Goal: Task Accomplishment & Management: Manage account settings

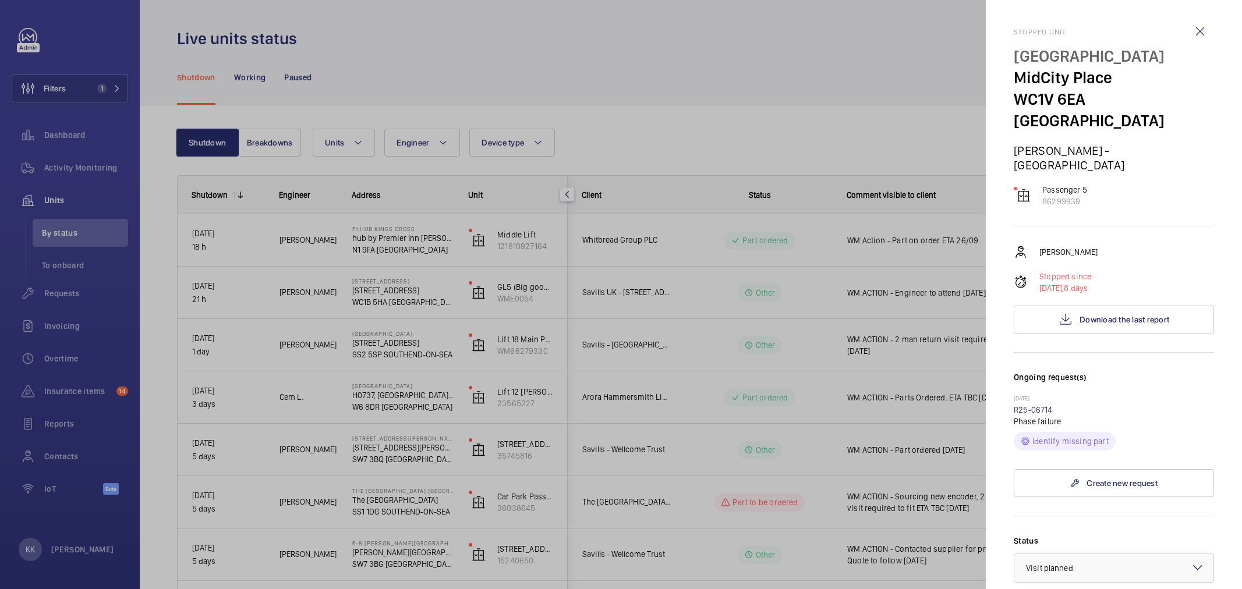
click at [425, 201] on div at bounding box center [621, 294] width 1242 height 589
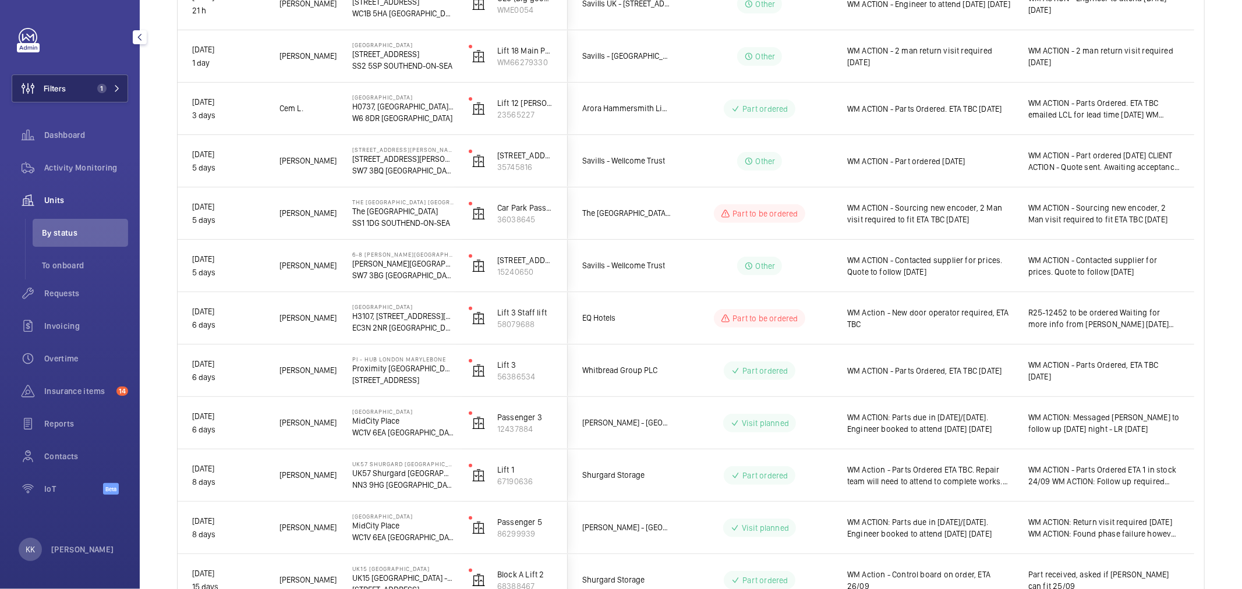
click at [86, 97] on button "Filters 1" at bounding box center [70, 89] width 116 height 28
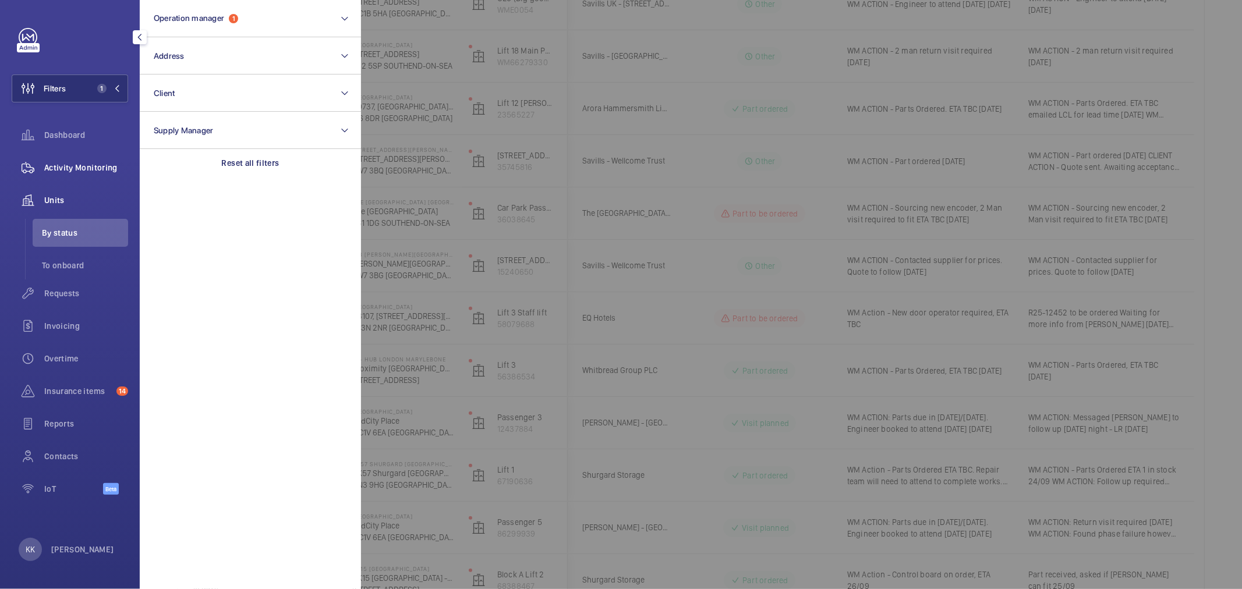
click at [89, 164] on span "Activity Monitoring" at bounding box center [86, 168] width 84 height 12
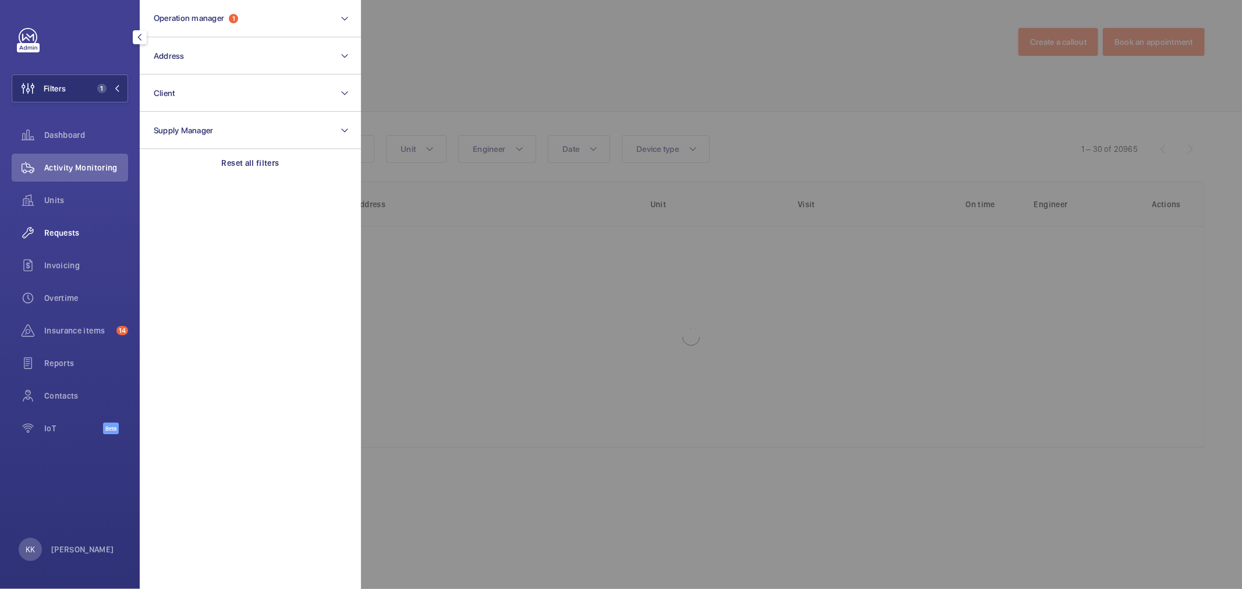
click at [61, 228] on span "Requests" at bounding box center [86, 233] width 84 height 12
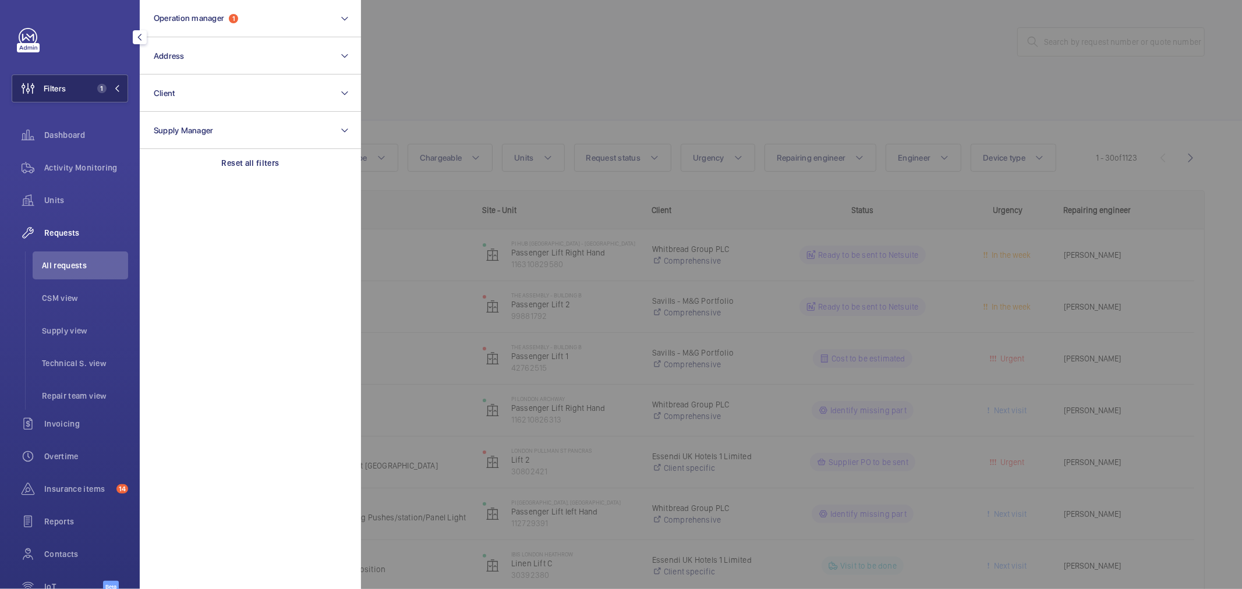
click at [101, 91] on span "1" at bounding box center [101, 88] width 9 height 9
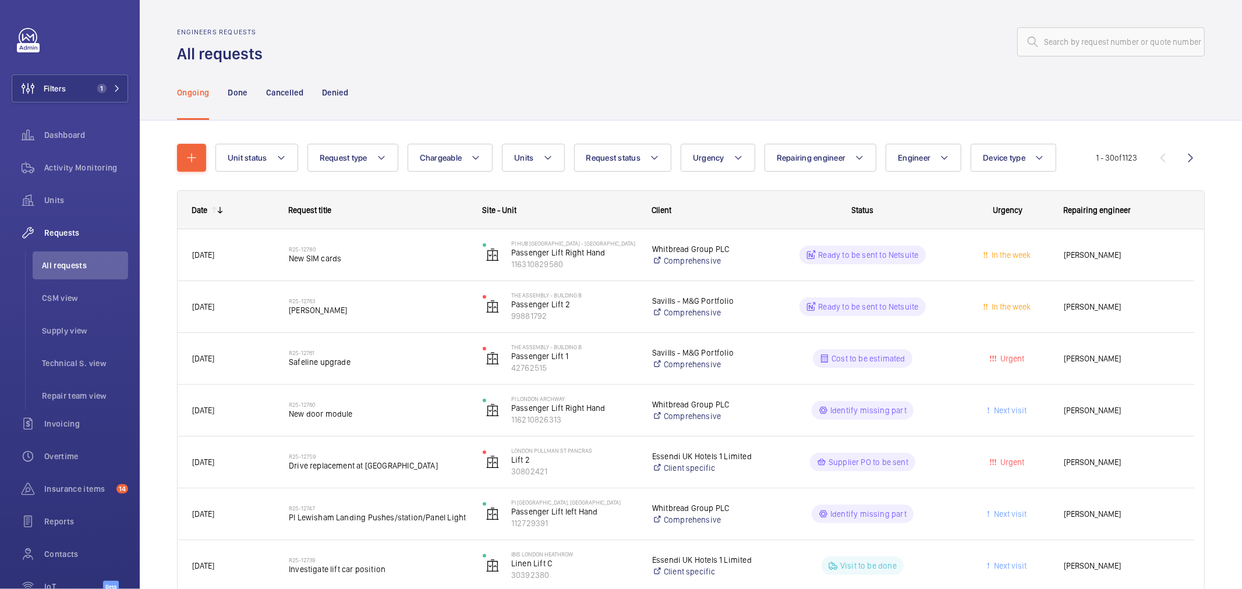
click at [573, 83] on div "Ongoing Done Cancelled Denied" at bounding box center [690, 92] width 1027 height 55
click at [97, 78] on button "Filters 1" at bounding box center [70, 89] width 116 height 28
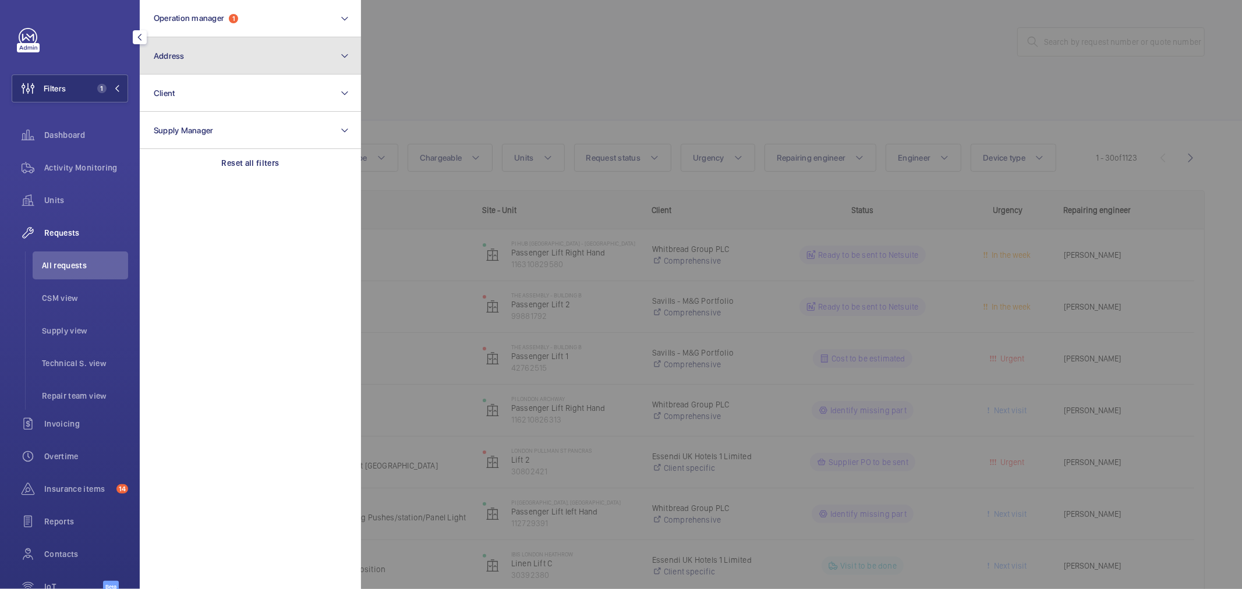
click at [204, 61] on button "Address" at bounding box center [250, 55] width 221 height 37
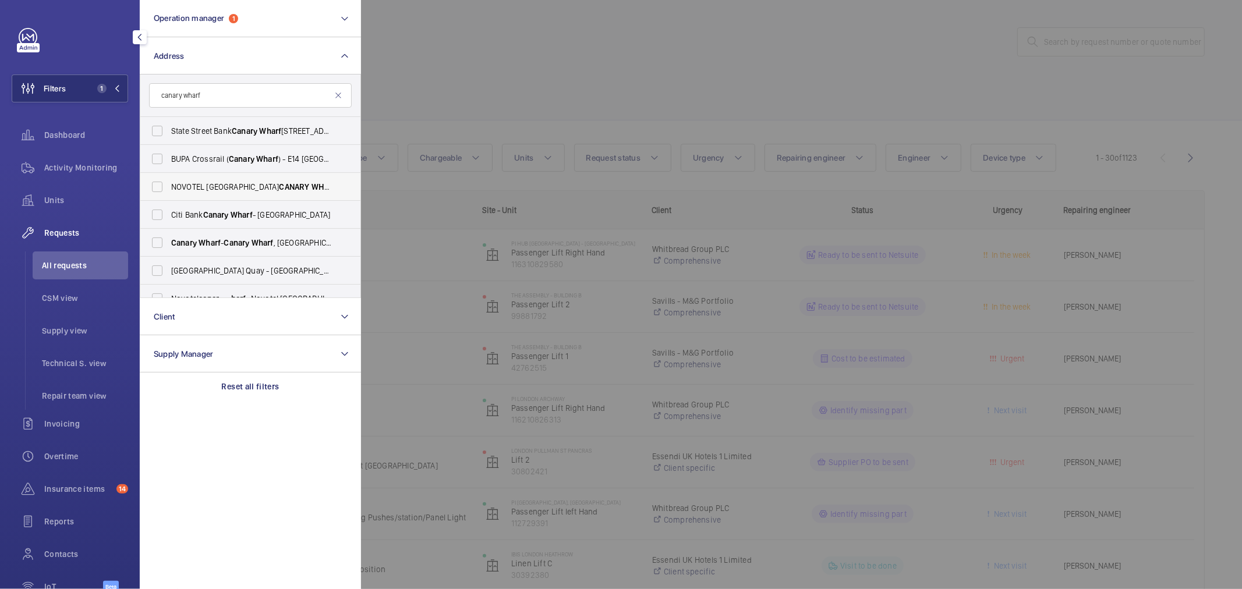
type input "canary wharf"
click at [277, 191] on span "NOVOTEL [GEOGRAPHIC_DATA] [GEOGRAPHIC_DATA] - H9057, [GEOGRAPHIC_DATA] [GEOGRAP…" at bounding box center [251, 187] width 160 height 12
click at [169, 191] on input "NOVOTEL [GEOGRAPHIC_DATA] [GEOGRAPHIC_DATA] - H9057, [GEOGRAPHIC_DATA] [GEOGRAP…" at bounding box center [157, 186] width 23 height 23
checkbox input "true"
click at [533, 76] on div at bounding box center [982, 294] width 1242 height 589
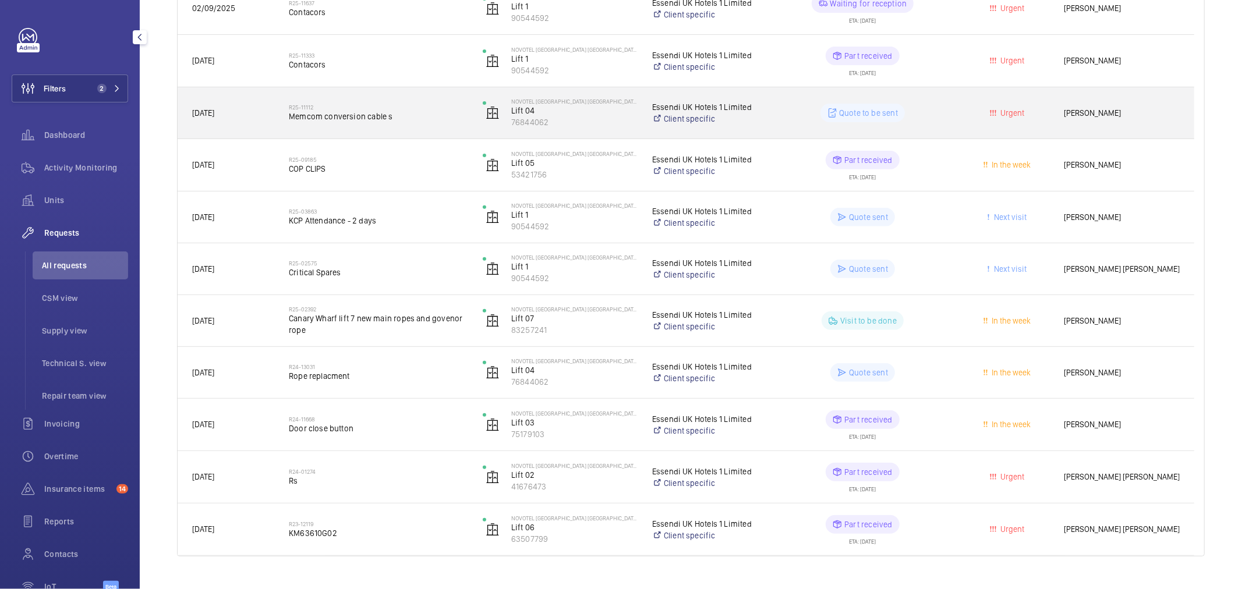
scroll to position [322, 0]
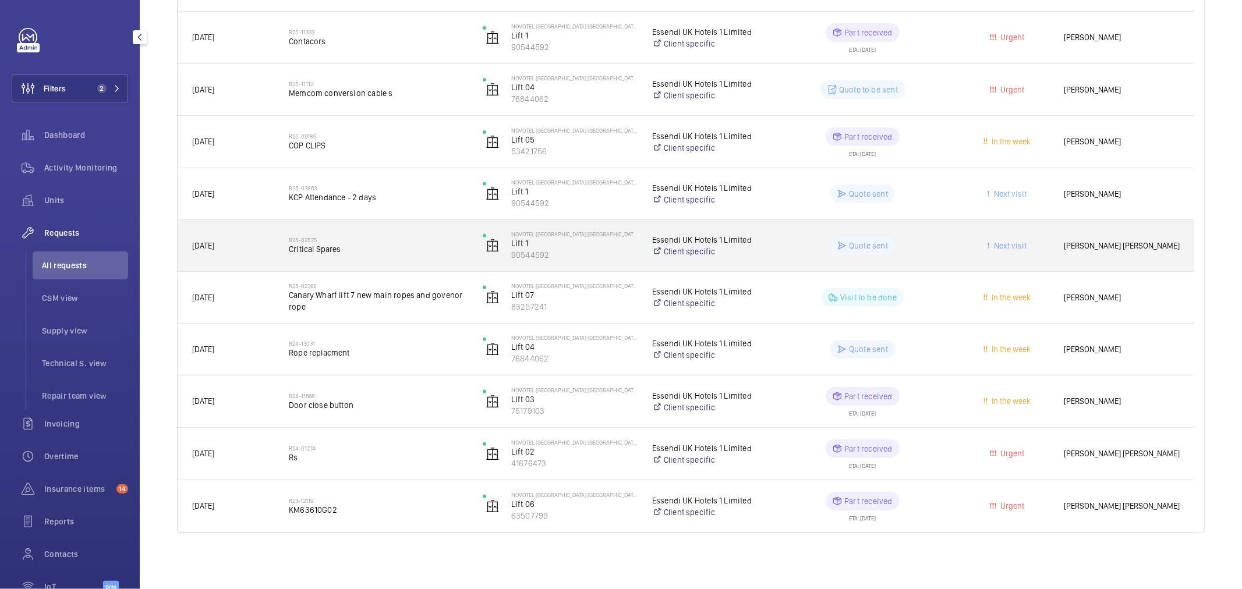
click at [405, 255] on div "R25-02575 Critical Spares" at bounding box center [378, 246] width 179 height 34
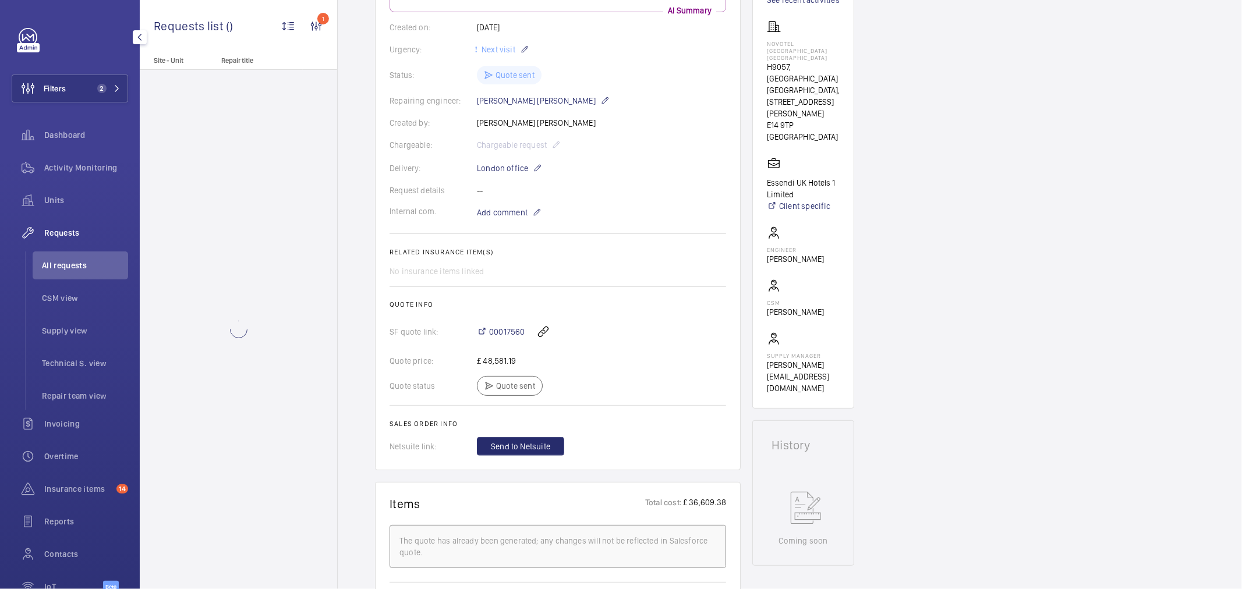
scroll to position [194, 0]
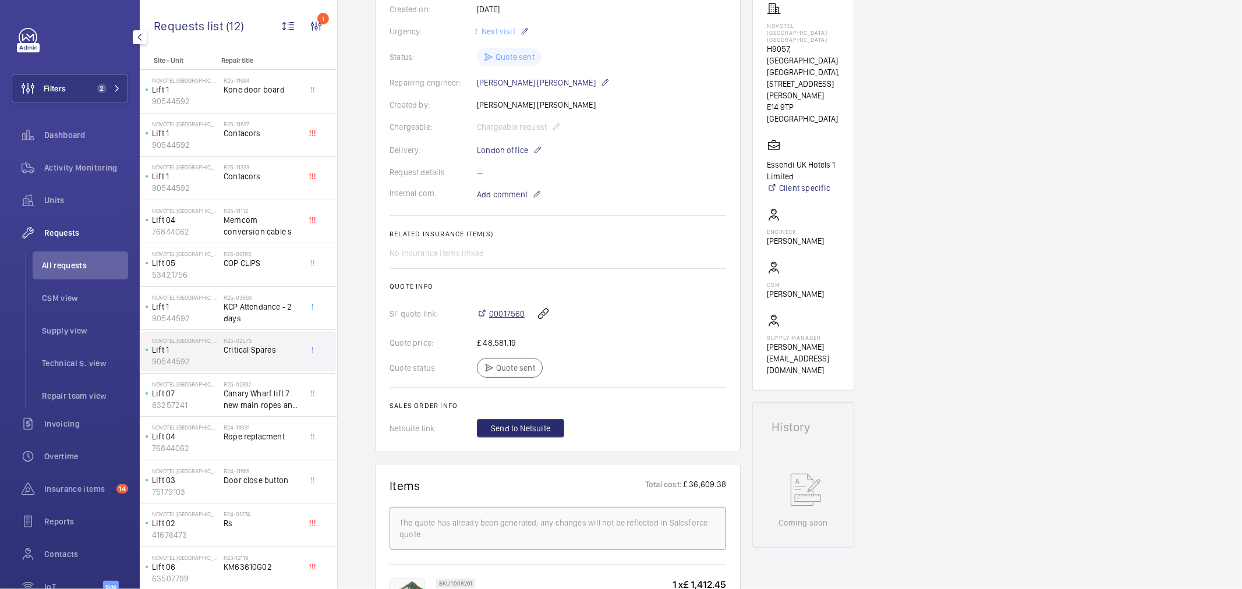
click at [508, 316] on span "00017560" at bounding box center [507, 314] width 36 height 12
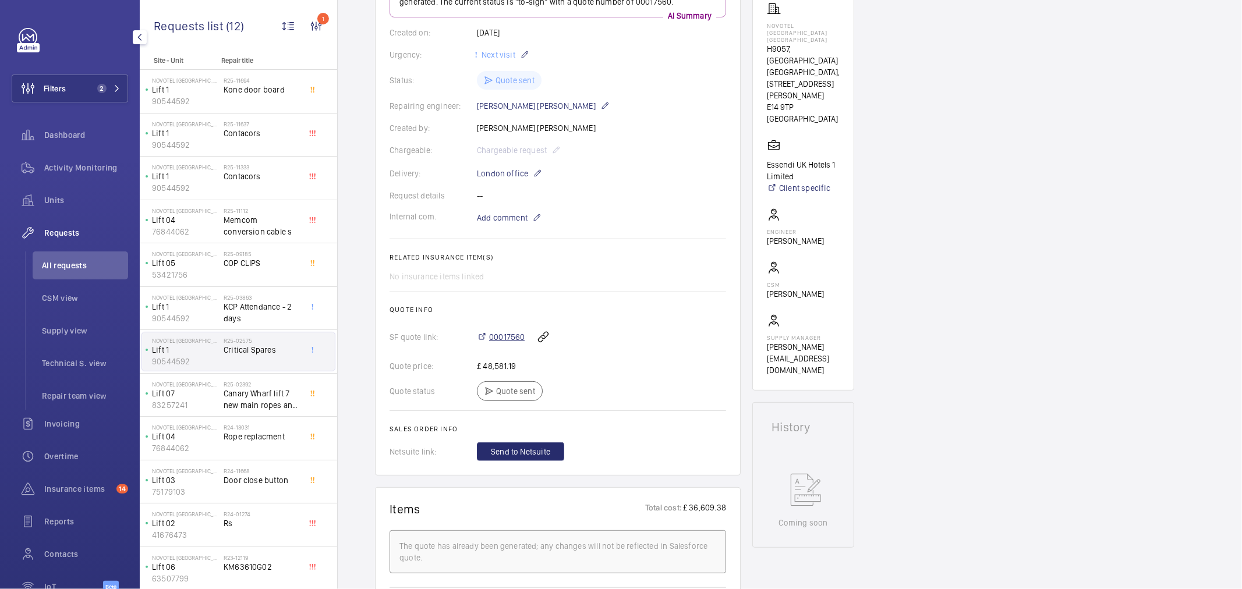
scroll to position [217, 0]
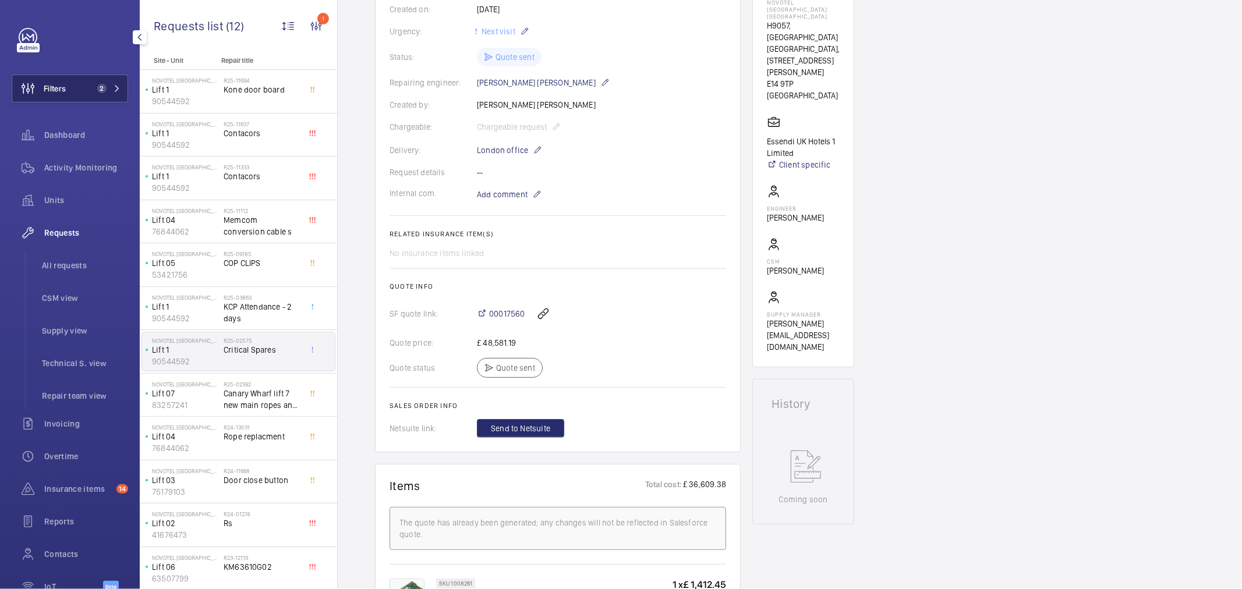
click at [107, 90] on span "2" at bounding box center [107, 88] width 28 height 9
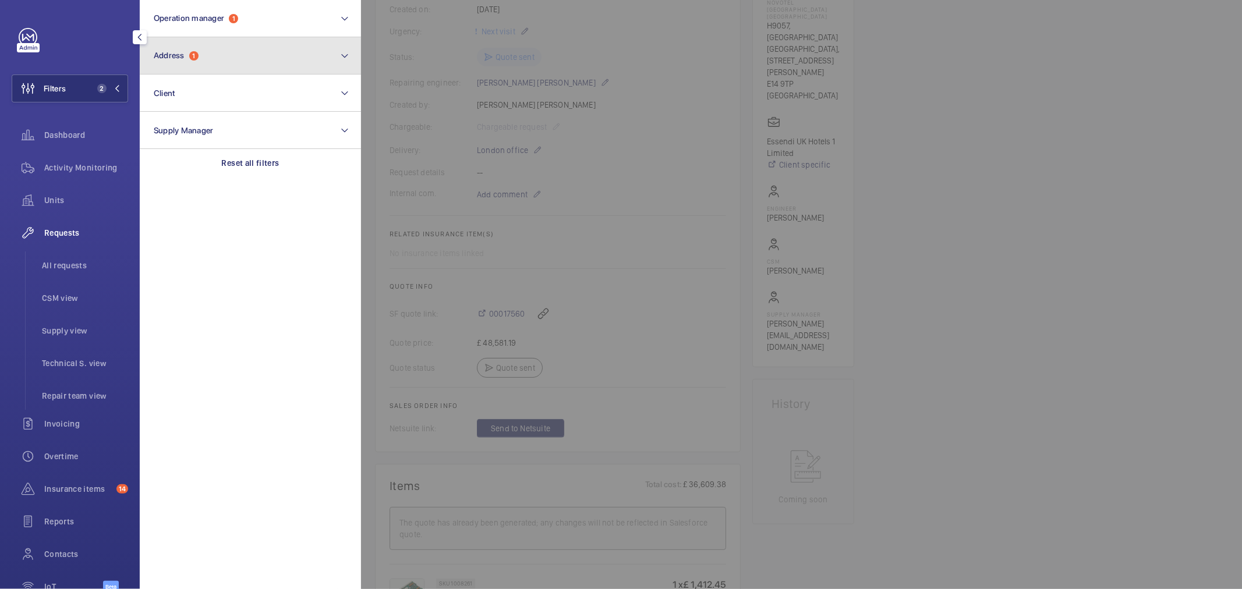
click at [211, 66] on button "Address 1" at bounding box center [250, 55] width 221 height 37
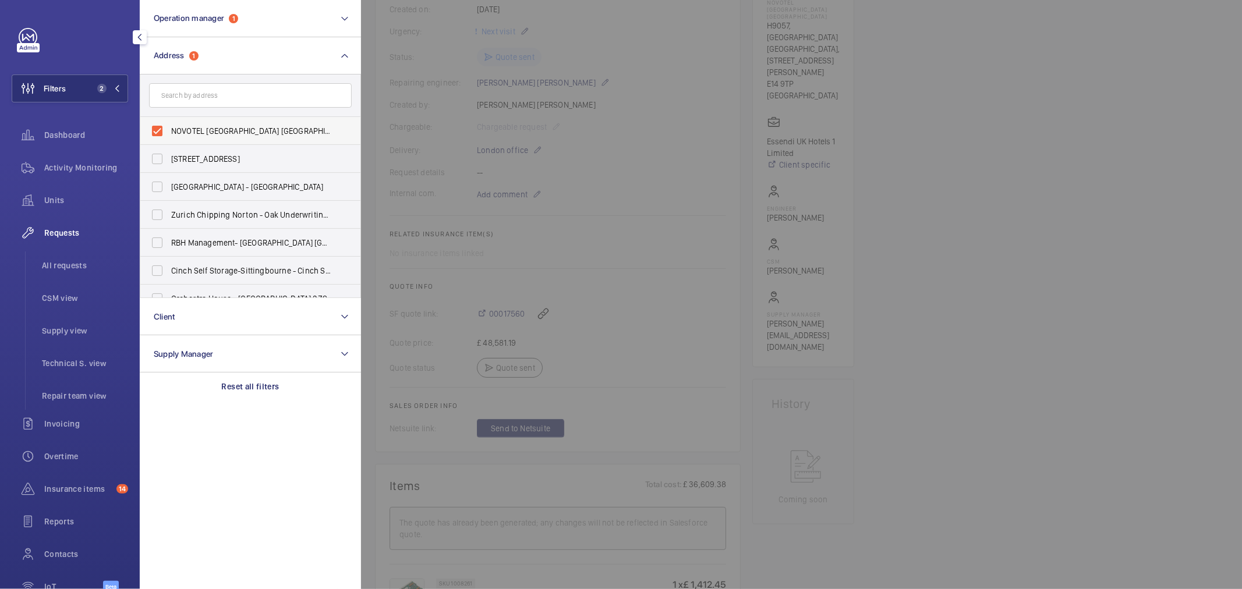
click at [210, 134] on span "NOVOTEL [GEOGRAPHIC_DATA] [GEOGRAPHIC_DATA] - H9057, [GEOGRAPHIC_DATA] [GEOGRAP…" at bounding box center [251, 131] width 160 height 12
click at [169, 134] on input "NOVOTEL [GEOGRAPHIC_DATA] [GEOGRAPHIC_DATA] - H9057, [GEOGRAPHIC_DATA] [GEOGRAP…" at bounding box center [157, 130] width 23 height 23
checkbox input "false"
click at [80, 198] on span "Units" at bounding box center [86, 200] width 84 height 12
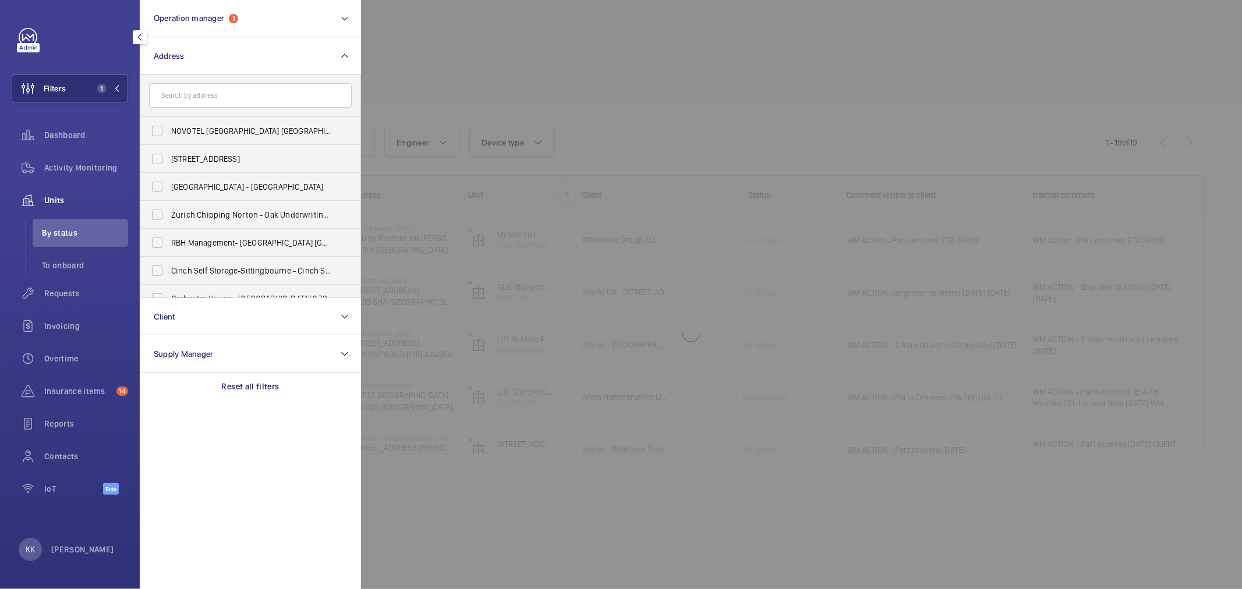
click at [758, 160] on div at bounding box center [982, 294] width 1242 height 589
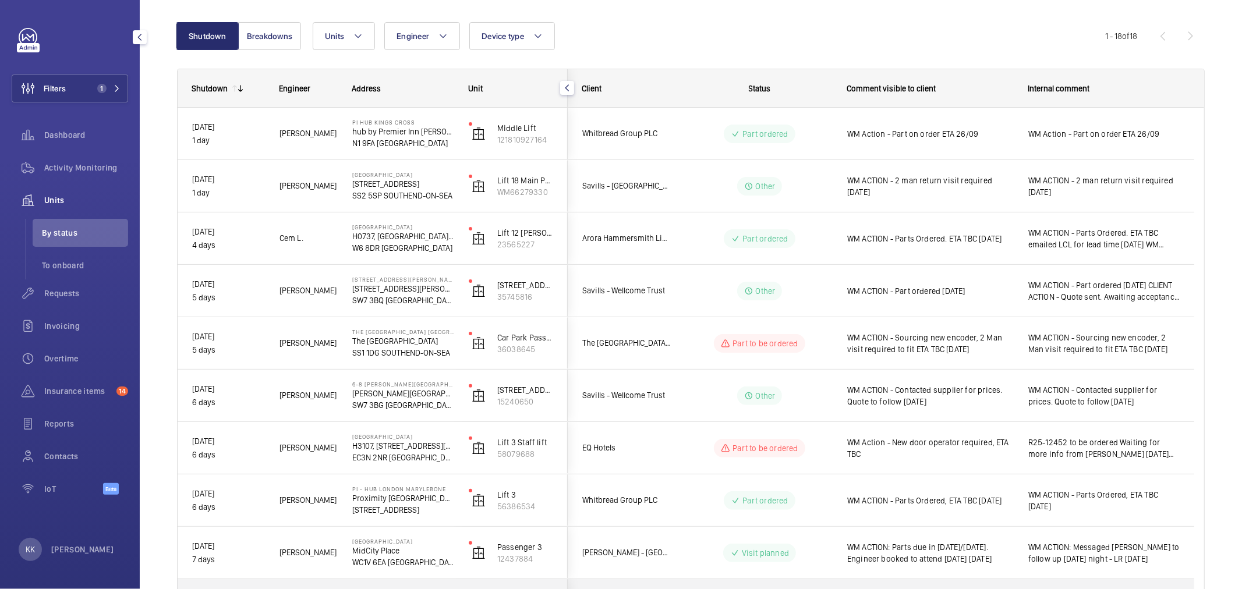
scroll to position [42, 0]
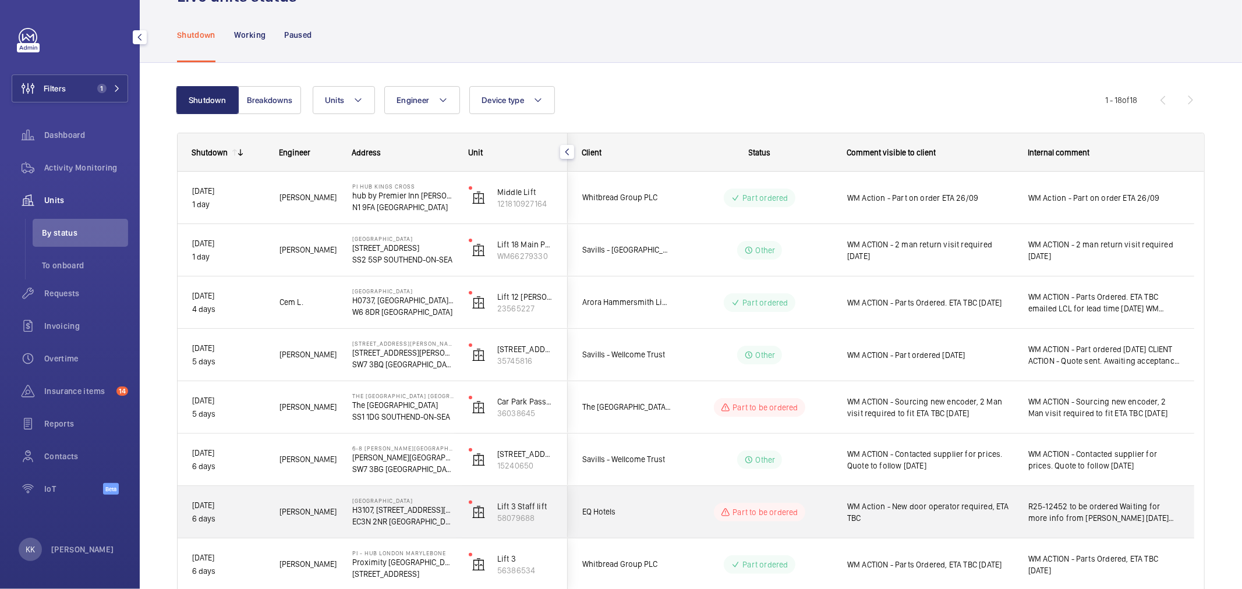
click at [924, 501] on span "WM Action - New door operator required, ETA TBC" at bounding box center [930, 512] width 166 height 23
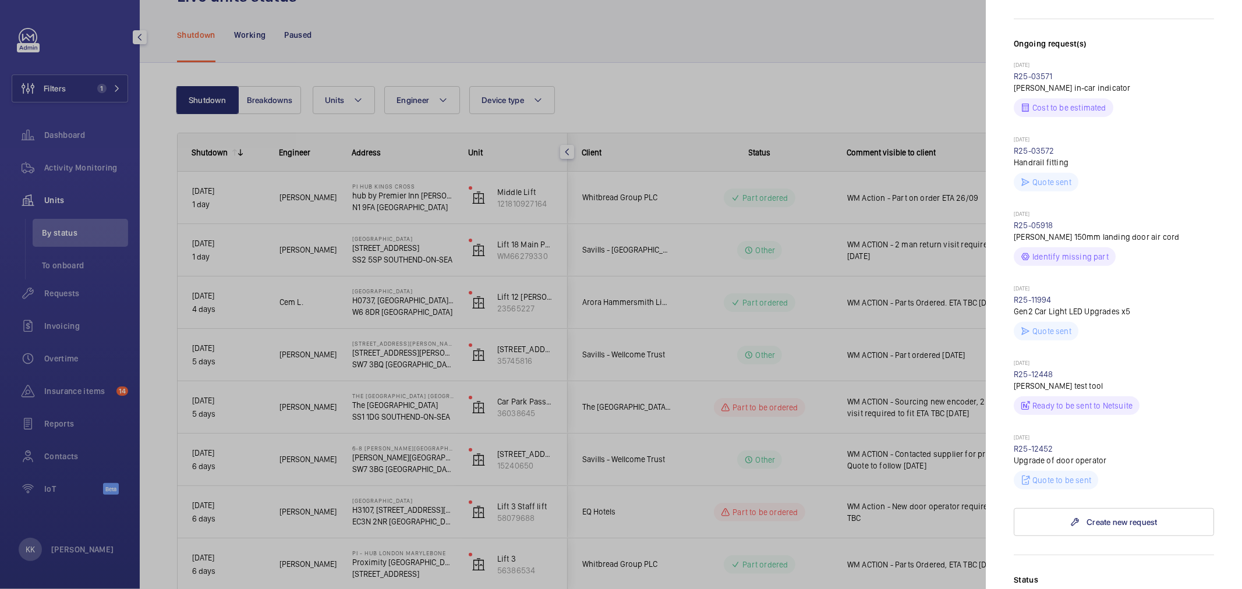
scroll to position [452, 0]
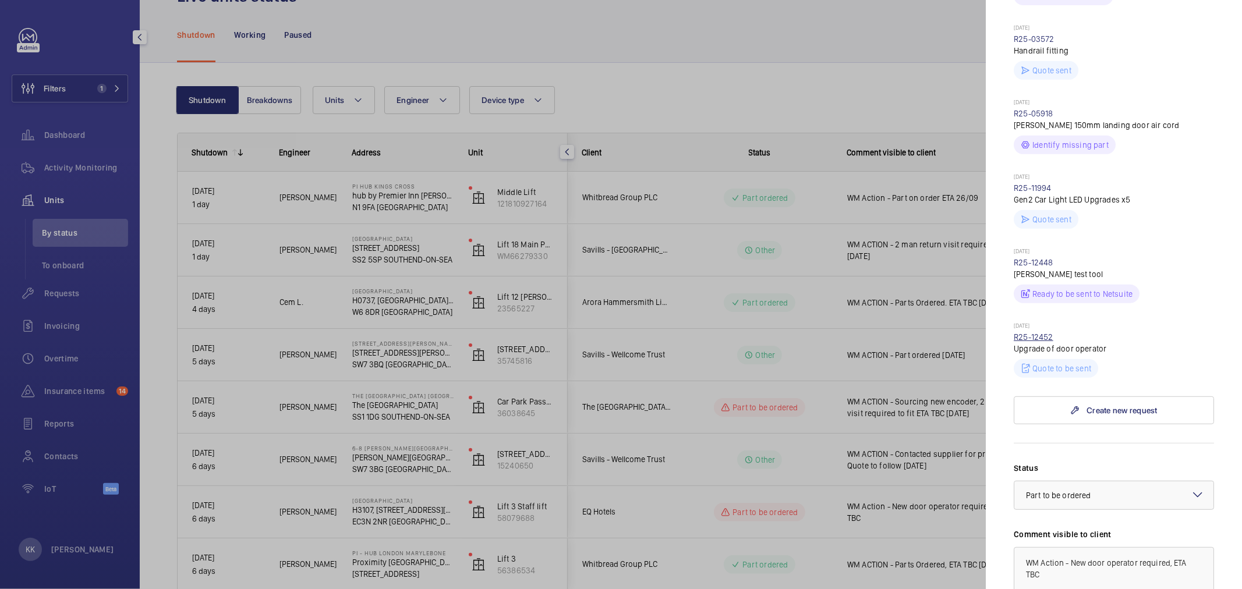
click at [1031, 342] on link "R25-12452" at bounding box center [1033, 336] width 40 height 9
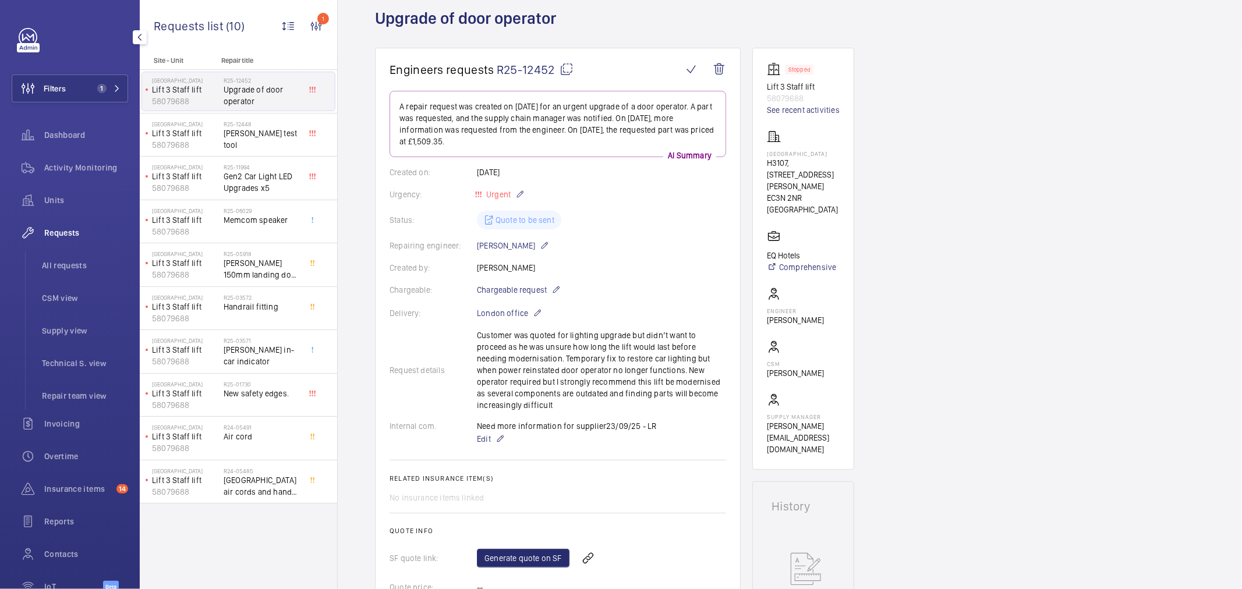
scroll to position [65, 0]
click at [646, 218] on div "Status: Quote to be sent" at bounding box center [557, 221] width 336 height 19
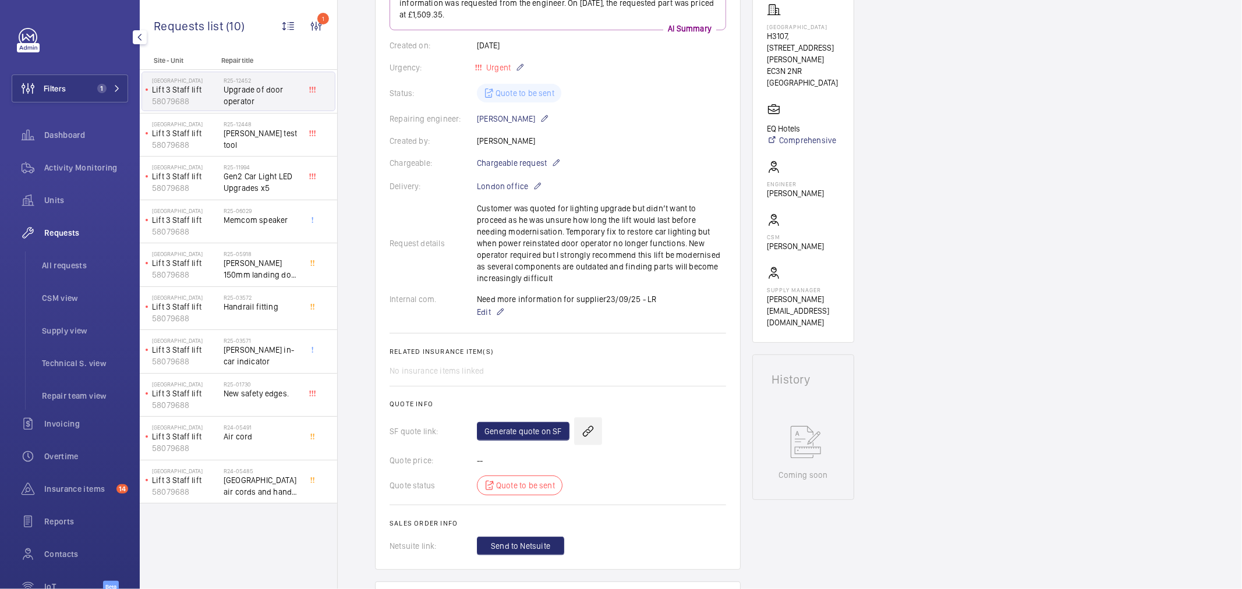
scroll to position [194, 0]
click at [522, 431] on link "Generate quote on SF" at bounding box center [523, 430] width 93 height 19
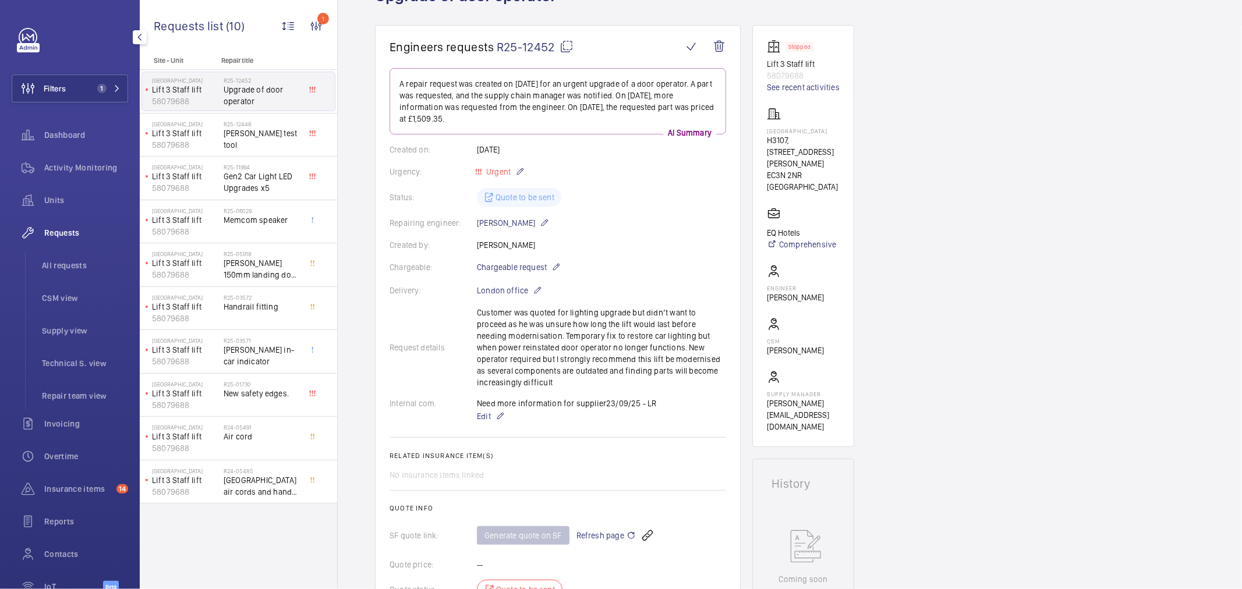
scroll to position [0, 0]
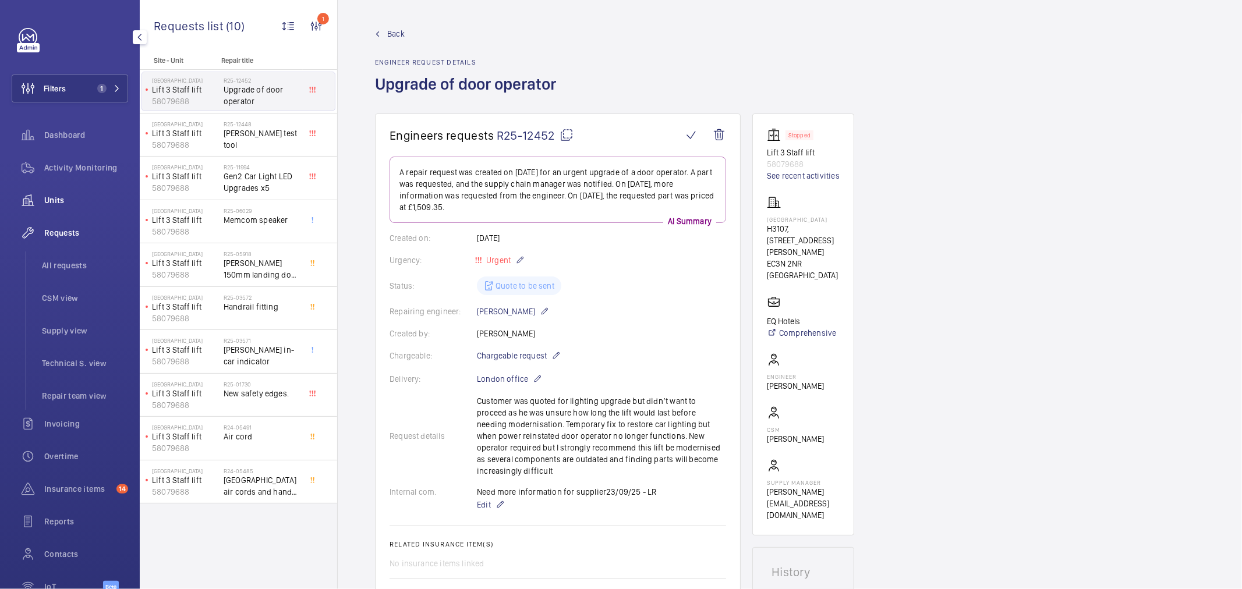
click at [57, 201] on span "Units" at bounding box center [86, 200] width 84 height 12
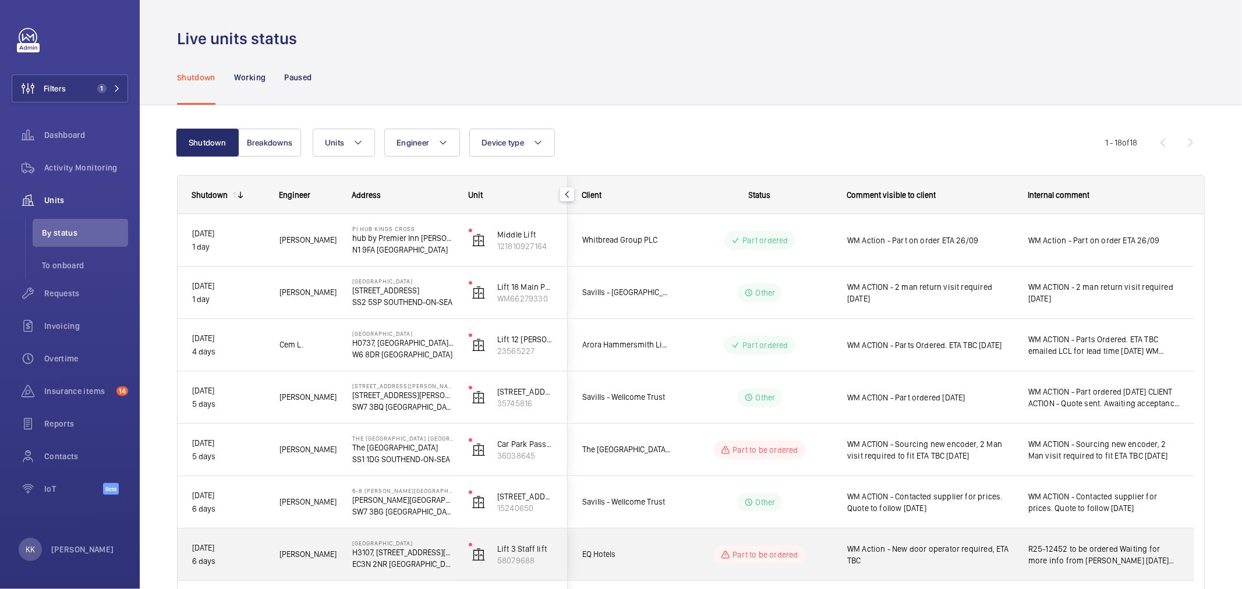
click at [901, 553] on span "WM Action - New door operator required, ETA TBC" at bounding box center [930, 554] width 166 height 23
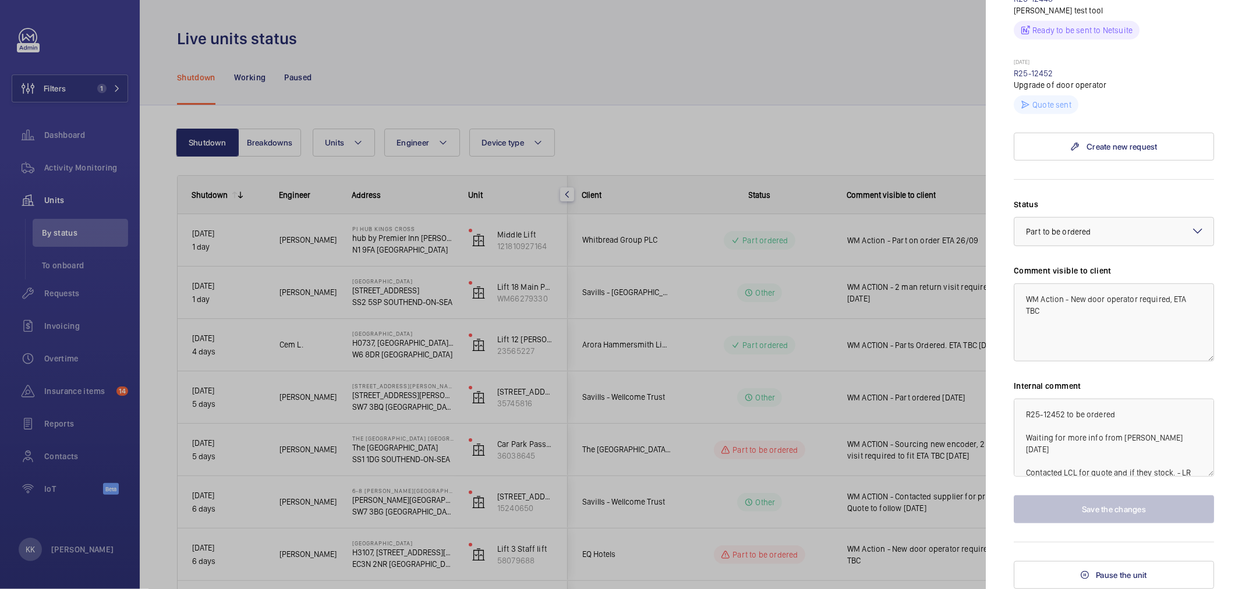
scroll to position [737, 0]
click at [1048, 310] on textarea "WM Action - New door operator required, ETA TBC" at bounding box center [1113, 322] width 200 height 78
click at [1034, 295] on textarea "WM Action - New door operator required, ETA TBC" at bounding box center [1113, 322] width 200 height 78
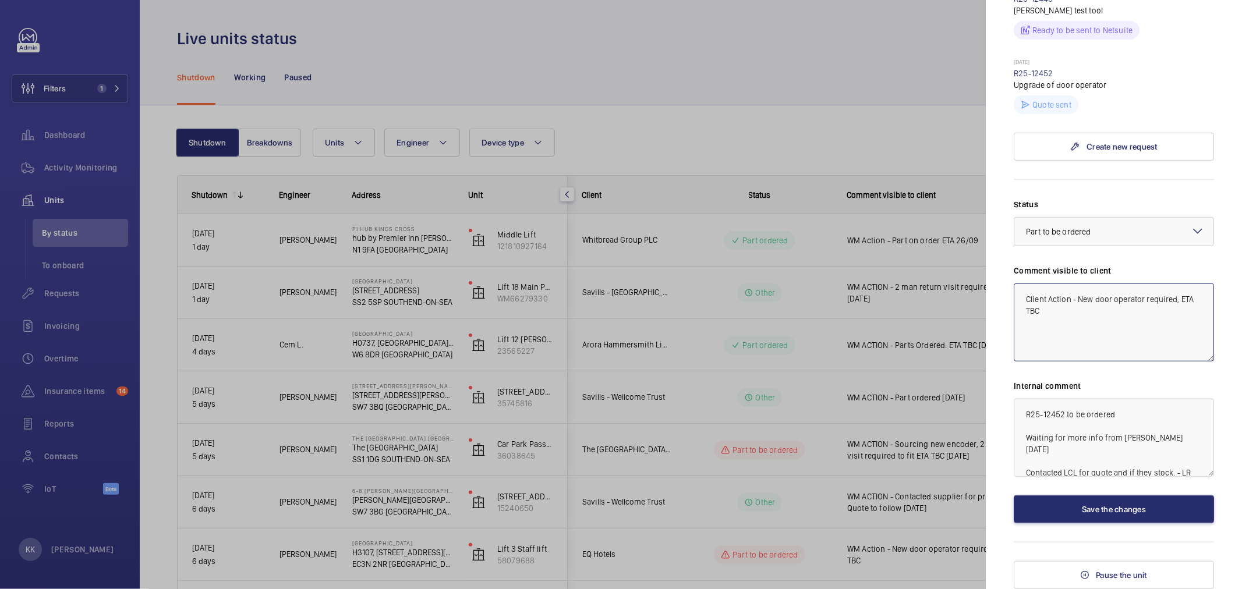
click at [1097, 320] on textarea "Client Action - New door operator required, ETA TBC" at bounding box center [1113, 322] width 200 height 78
click at [1166, 316] on textarea "Client Action - New door operator required, ETA TBC" at bounding box center [1113, 322] width 200 height 78
click at [1079, 299] on textarea "Client Action - New door operator required, ETA TBC" at bounding box center [1113, 322] width 200 height 78
drag, startPoint x: 1175, startPoint y: 299, endPoint x: 1241, endPoint y: 344, distance: 80.1
click at [1241, 344] on mat-sidenav "Stopped unit [GEOGRAPHIC_DATA] H3107, [STREET_ADDRESS][PERSON_NAME] EQ Hotels L…" at bounding box center [1113, 294] width 256 height 589
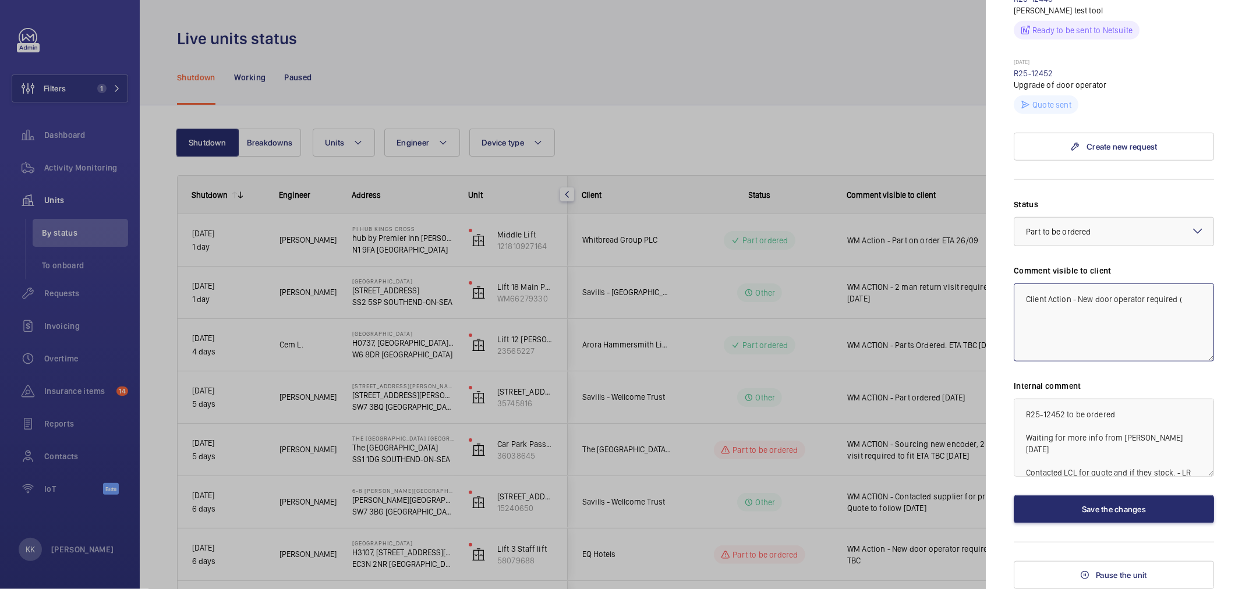
paste textarea "Q00022635 - [GEOGRAPHIC_DATA] - Lift 3 (Door Operator Upgrade)"
drag, startPoint x: 1071, startPoint y: 313, endPoint x: 1167, endPoint y: 332, distance: 98.1
click at [1167, 332] on textarea "Client Action - New door operator required (Q00022635 - [GEOGRAPHIC_DATA] - Lif…" at bounding box center [1113, 322] width 200 height 78
click at [1165, 333] on textarea "Client Action - New door operator required (Q00022635 sent to the client for ap…" at bounding box center [1113, 322] width 200 height 78
drag, startPoint x: 1185, startPoint y: 322, endPoint x: 931, endPoint y: 277, distance: 257.7
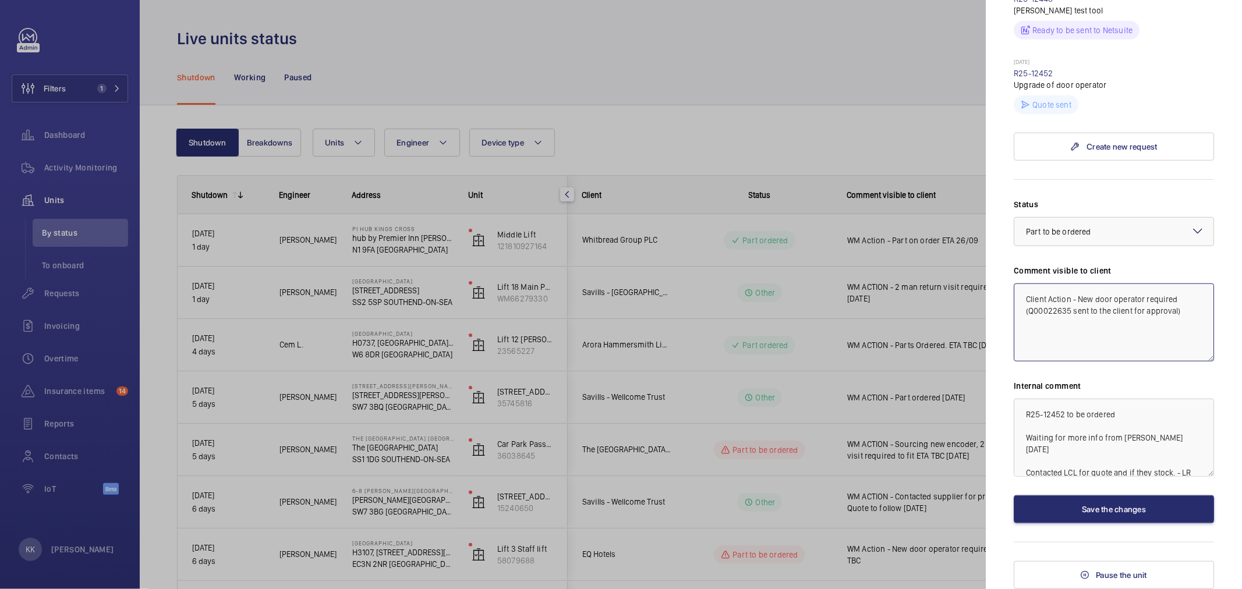
click at [932, 278] on mat-sidenav-container "Filters 1 Dashboard Activity Monitoring Units By status To onboard Requests Inv…" at bounding box center [621, 294] width 1242 height 589
type textarea "Client Action - New door operator required (Q00022635 sent to the client for ap…"
click at [1057, 433] on textarea "R25-12452 to be ordered Waiting for more info from [PERSON_NAME] [DATE] Contact…" at bounding box center [1113, 438] width 200 height 78
drag, startPoint x: 1023, startPoint y: 410, endPoint x: 1109, endPoint y: 513, distance: 133.9
click at [1109, 513] on div "Status Select a status × Part to be ordered × Comment visible to client Client …" at bounding box center [1113, 360] width 200 height 325
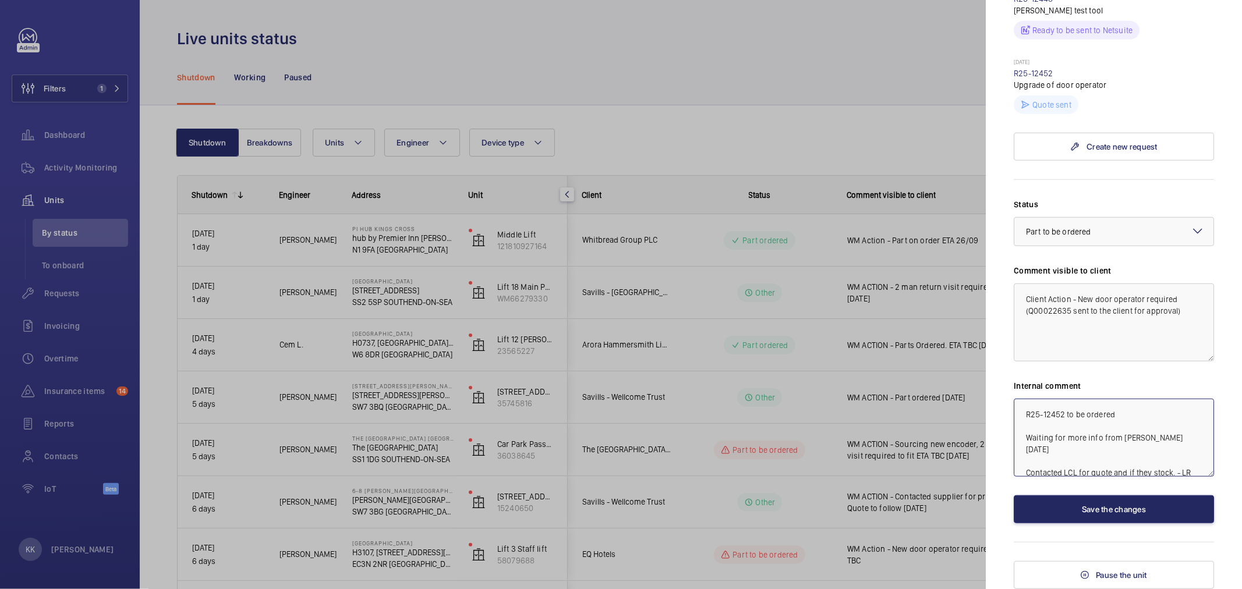
paste textarea "Client Action - New door operator required (Q00022635 sent to the client for ap…"
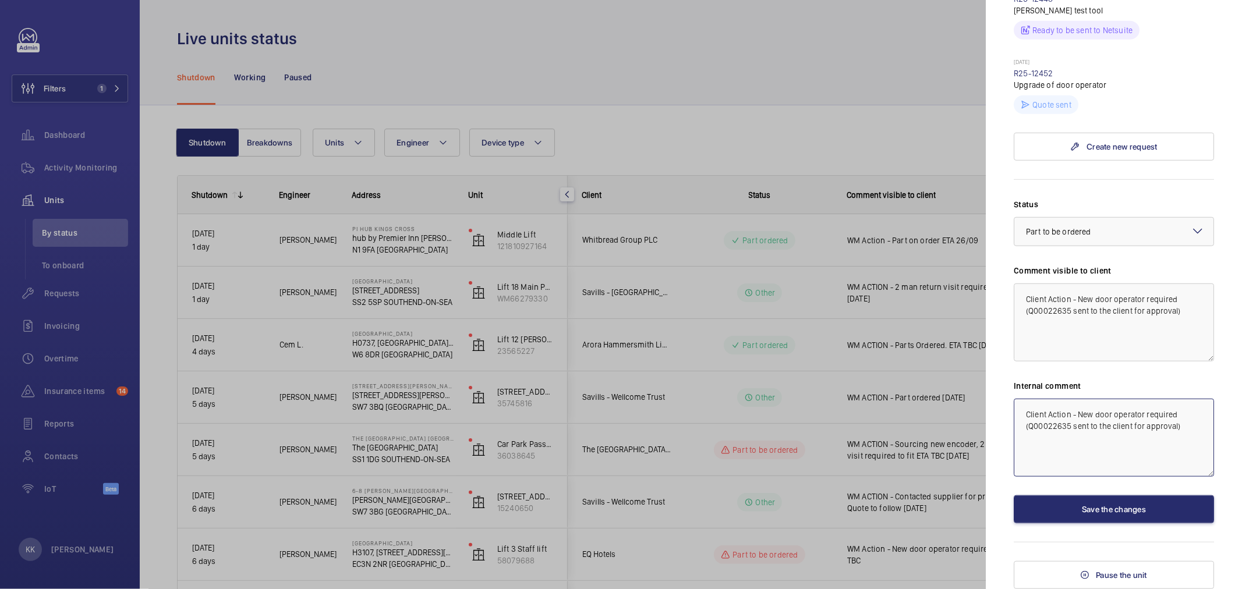
click at [1166, 463] on textarea "Client Action - New door operator required (Q00022635 sent to the client for ap…" at bounding box center [1113, 438] width 200 height 78
click at [1054, 233] on span "Part to be ordered" at bounding box center [1058, 231] width 65 height 9
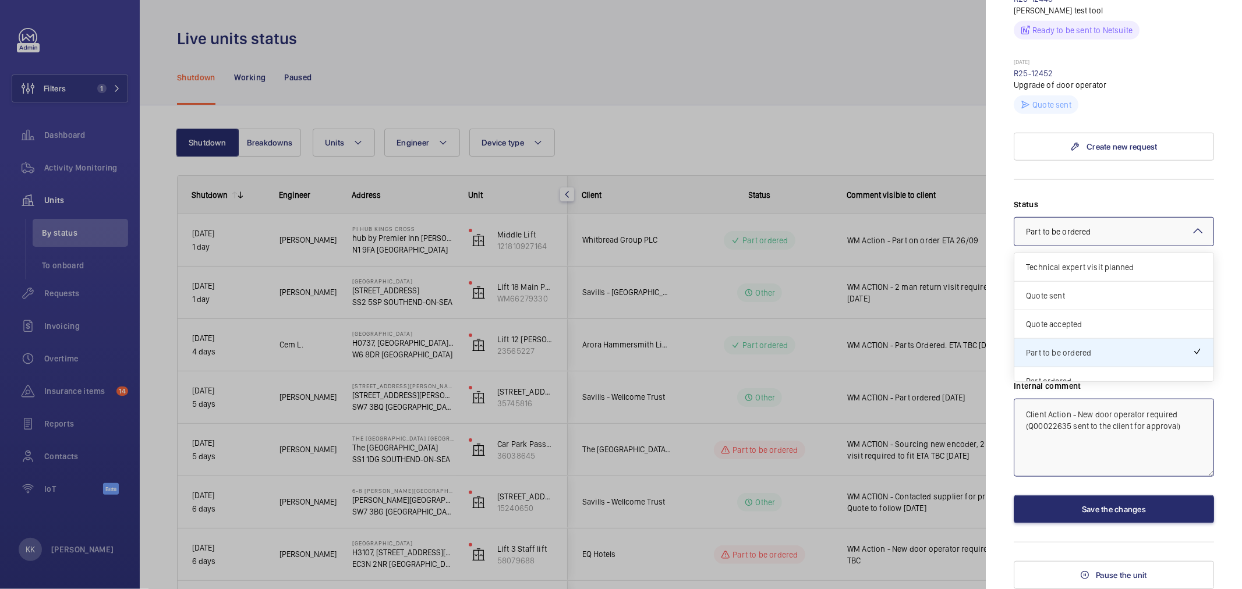
click at [1062, 304] on div "Quote sent" at bounding box center [1113, 296] width 199 height 29
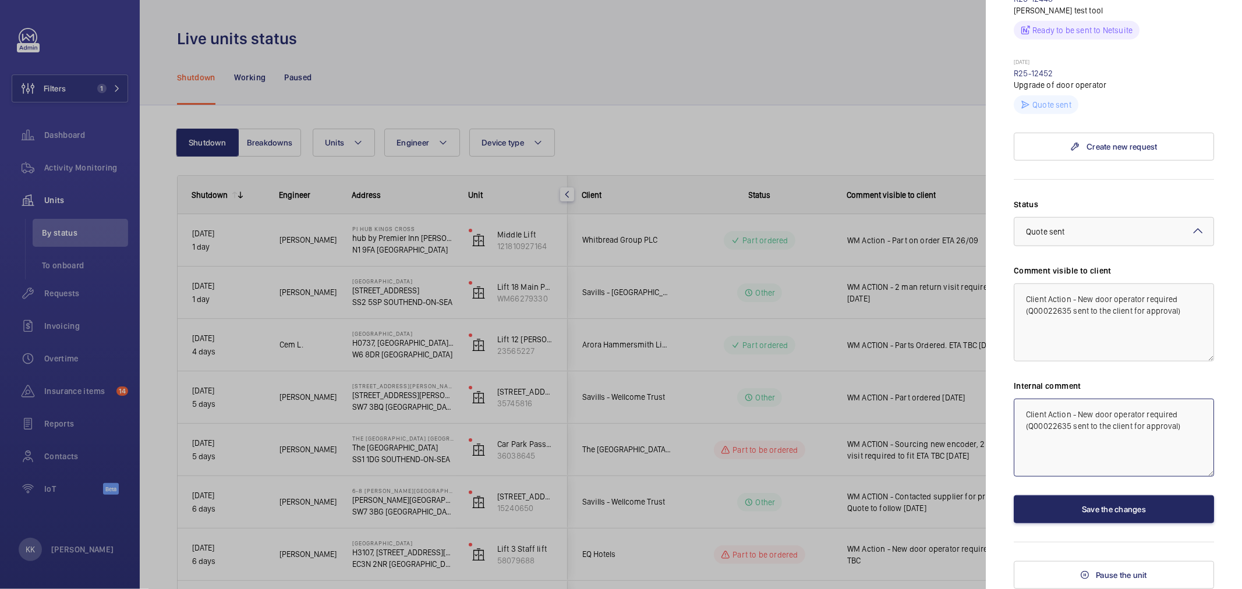
type textarea "Client Action - New door operator required (Q00022635 sent to the client for ap…"
click at [1093, 508] on button "Save the changes" at bounding box center [1113, 509] width 200 height 28
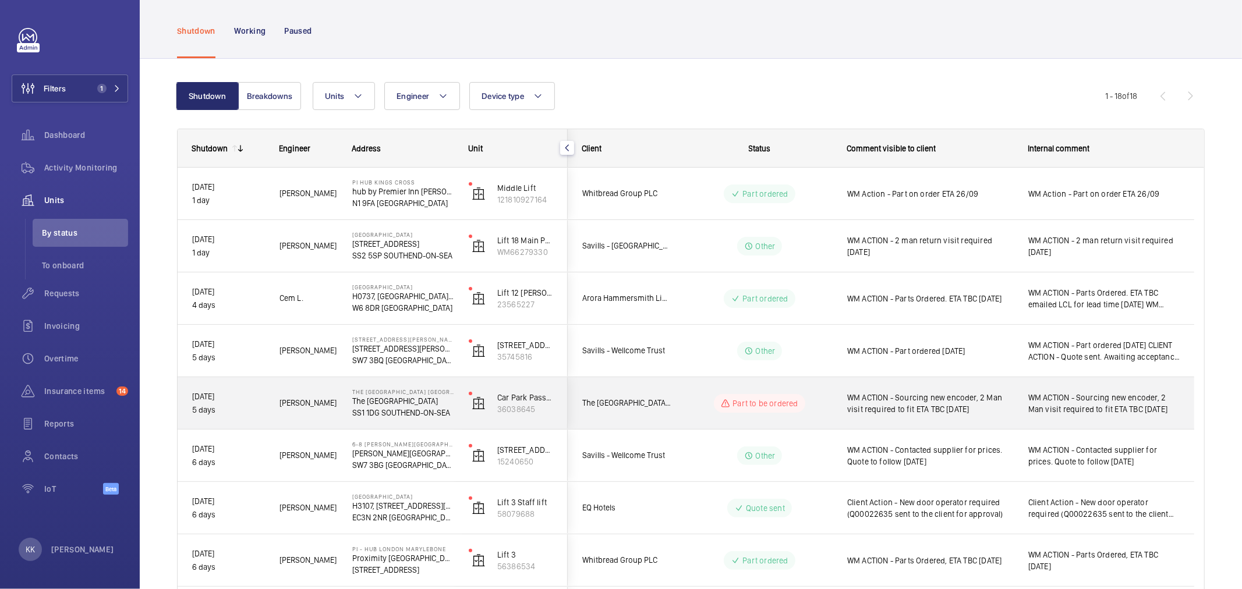
scroll to position [65, 0]
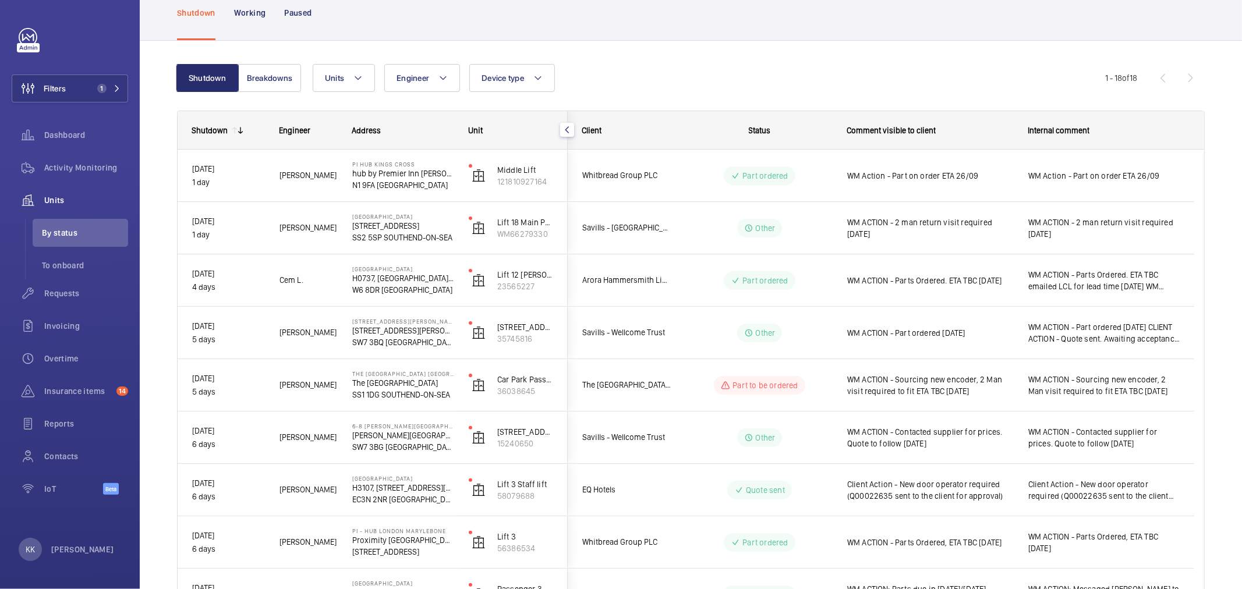
click at [1197, 485] on div "Shutdown Breakdowns Units Engineer Device type More filters Reset all filters 1…" at bounding box center [691, 595] width 1102 height 1108
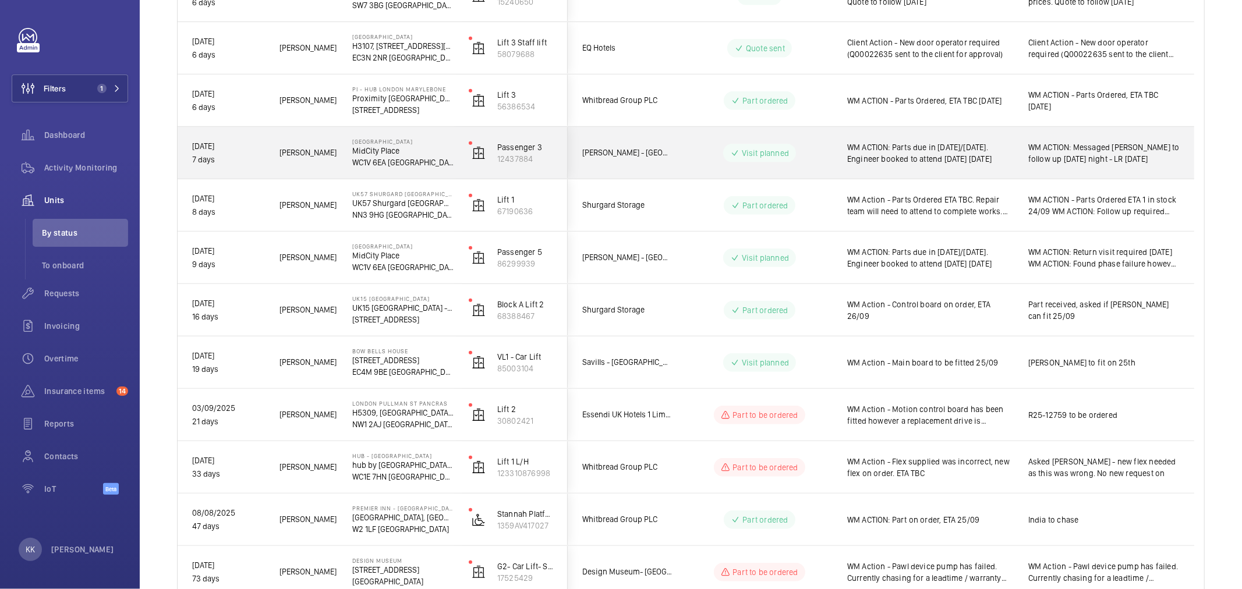
scroll to position [517, 0]
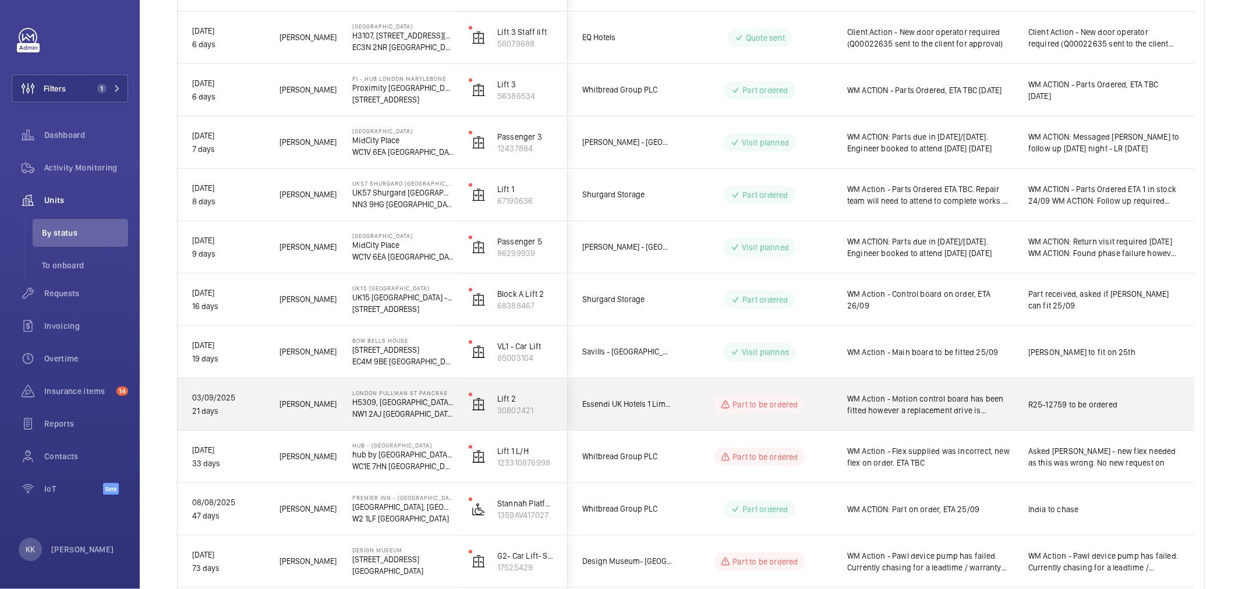
click at [930, 409] on span "WM Action - Motion control board has been fitted however a replacement drive is…" at bounding box center [930, 404] width 166 height 23
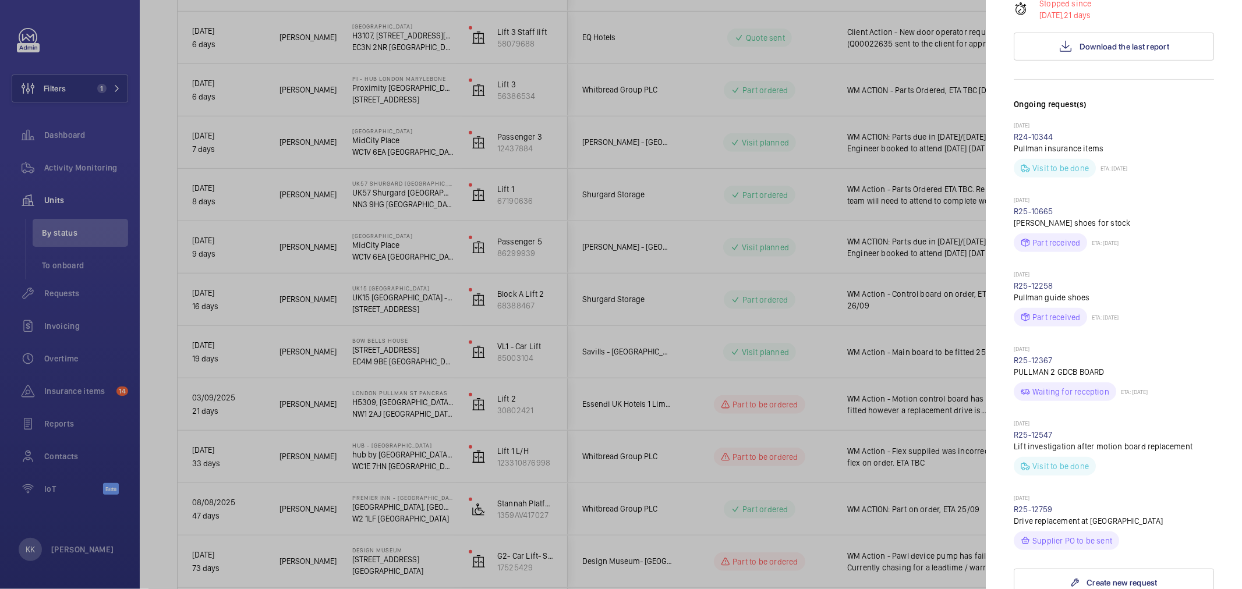
scroll to position [388, 0]
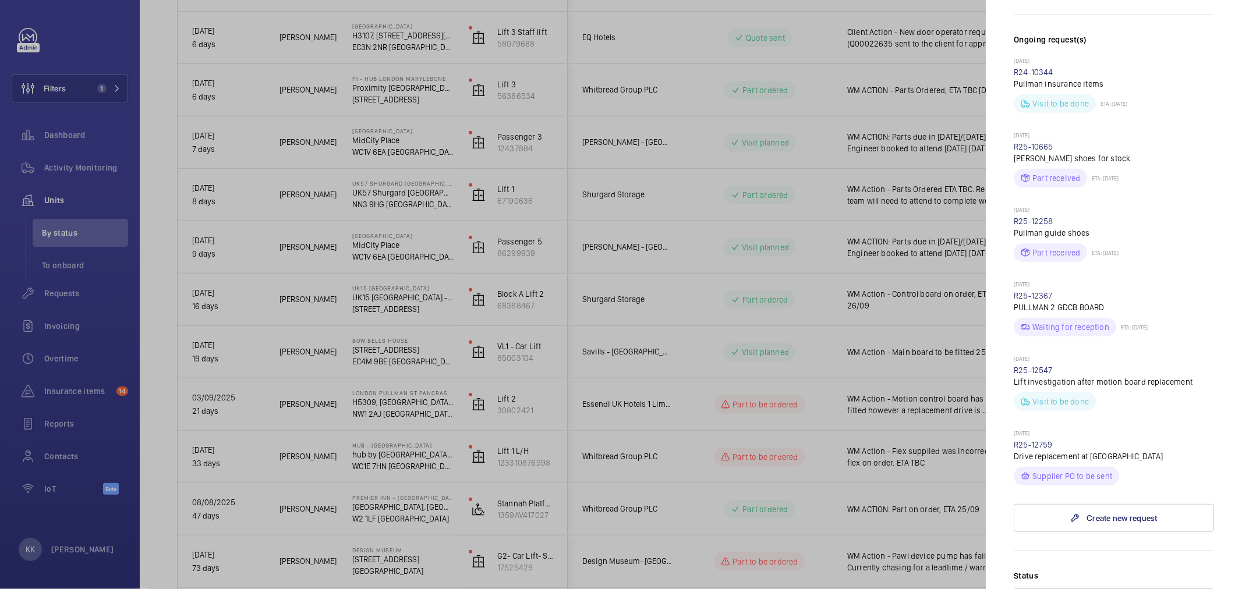
click at [858, 381] on div at bounding box center [621, 294] width 1242 height 589
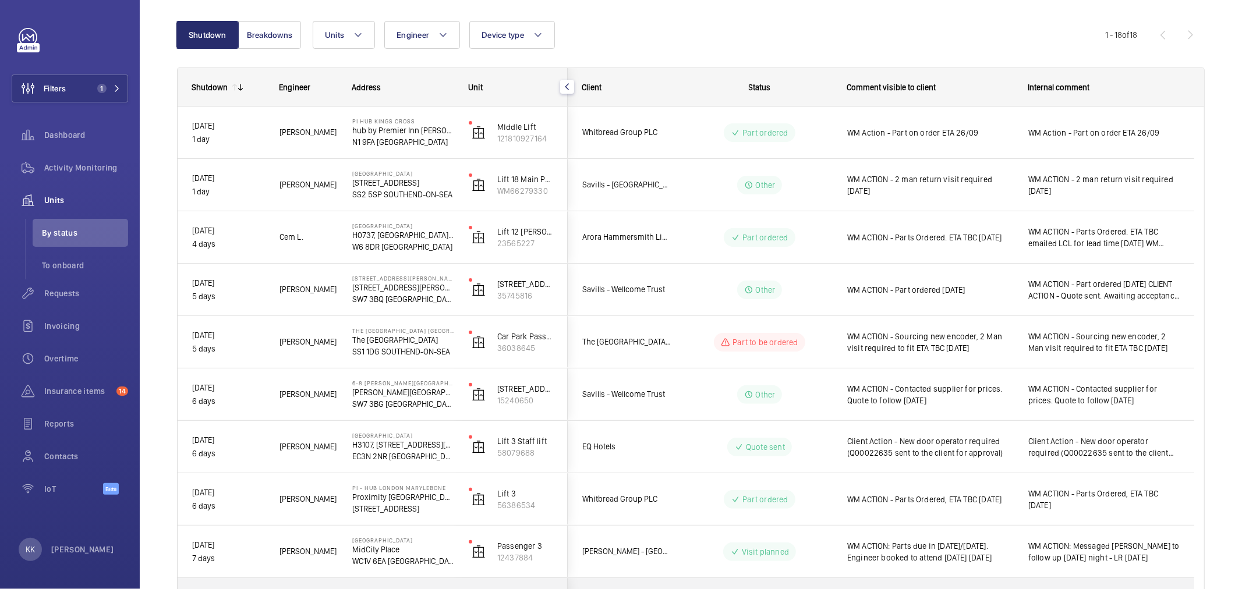
scroll to position [107, 0]
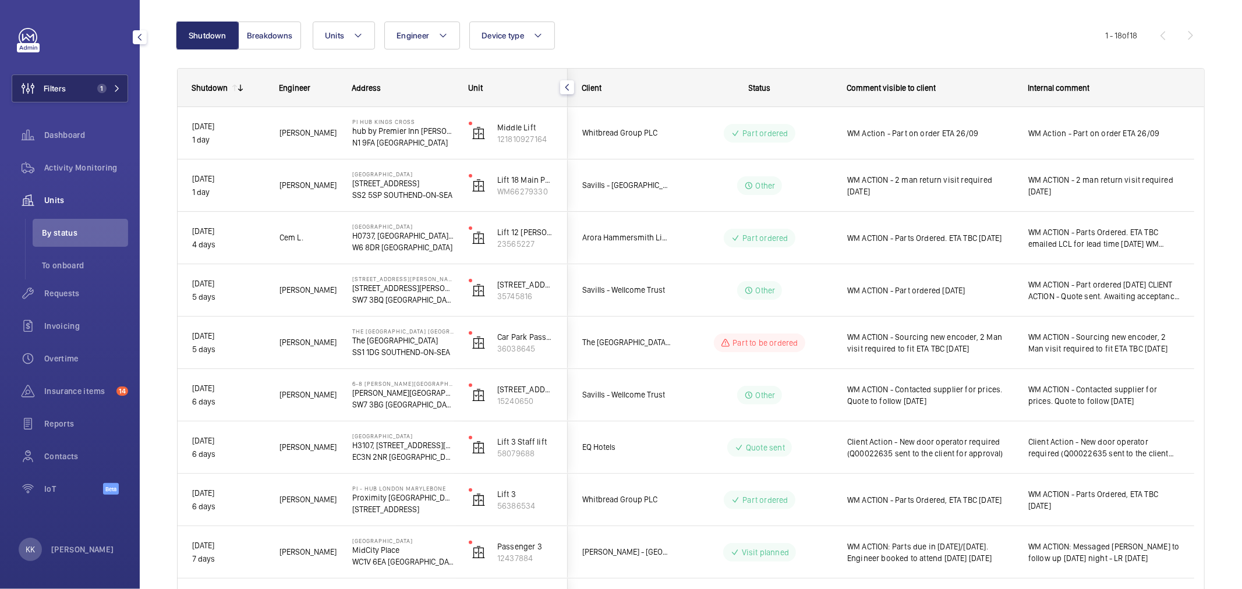
click at [100, 85] on span "1" at bounding box center [101, 88] width 9 height 9
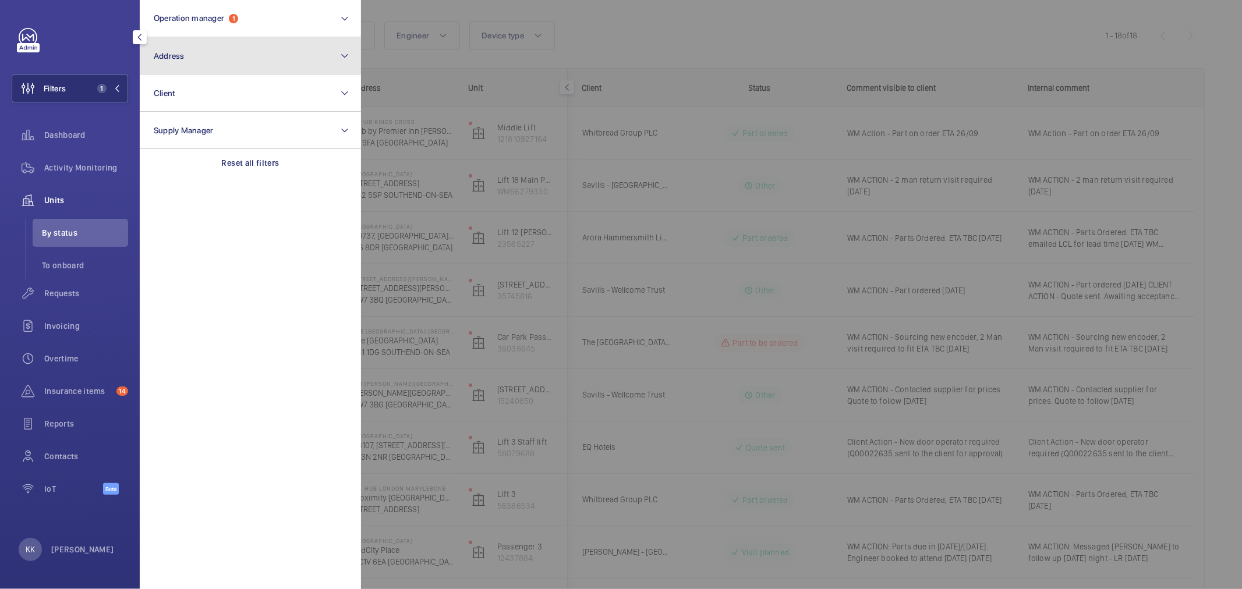
click at [171, 65] on button "Address" at bounding box center [250, 55] width 221 height 37
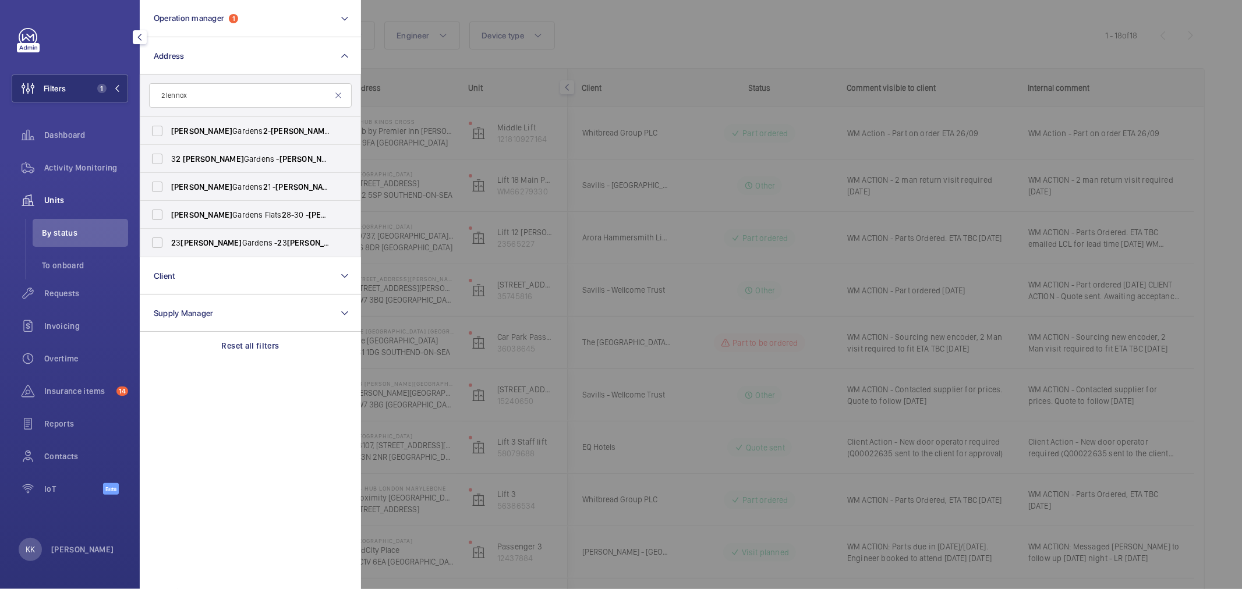
click at [162, 90] on input "2 lennox" at bounding box center [250, 95] width 203 height 24
type input "2 lennox"
click at [222, 159] on span "[STREET_ADDRESS]" at bounding box center [251, 159] width 160 height 12
click at [169, 159] on input "[STREET_ADDRESS]" at bounding box center [157, 158] width 23 height 23
checkbox input "true"
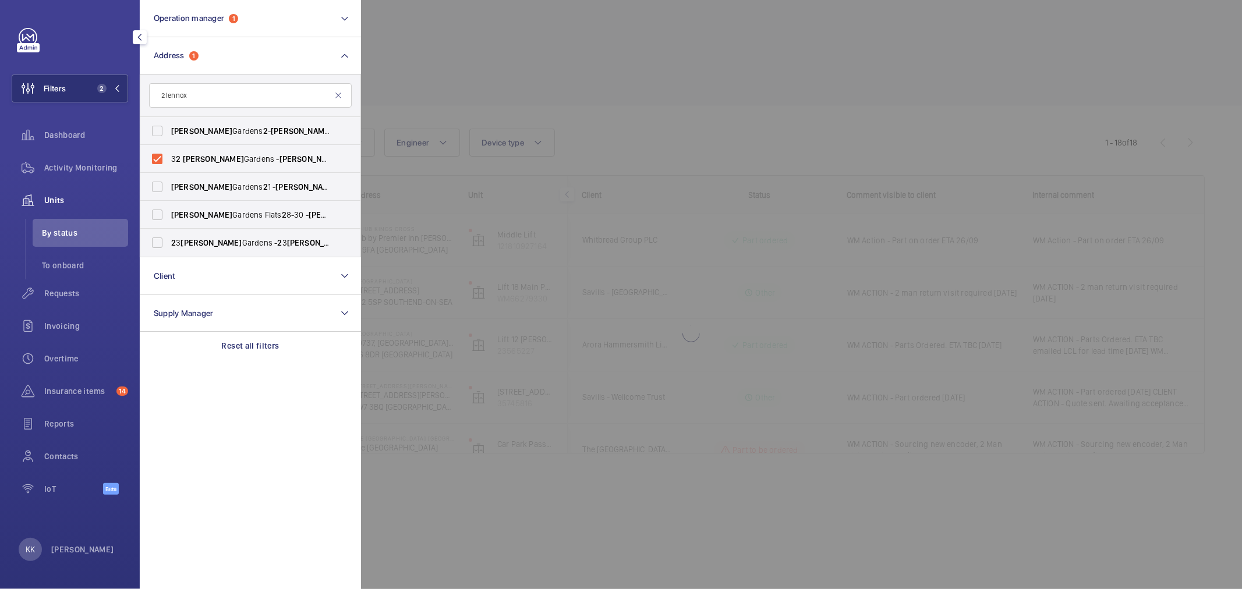
click at [695, 43] on div at bounding box center [982, 294] width 1242 height 589
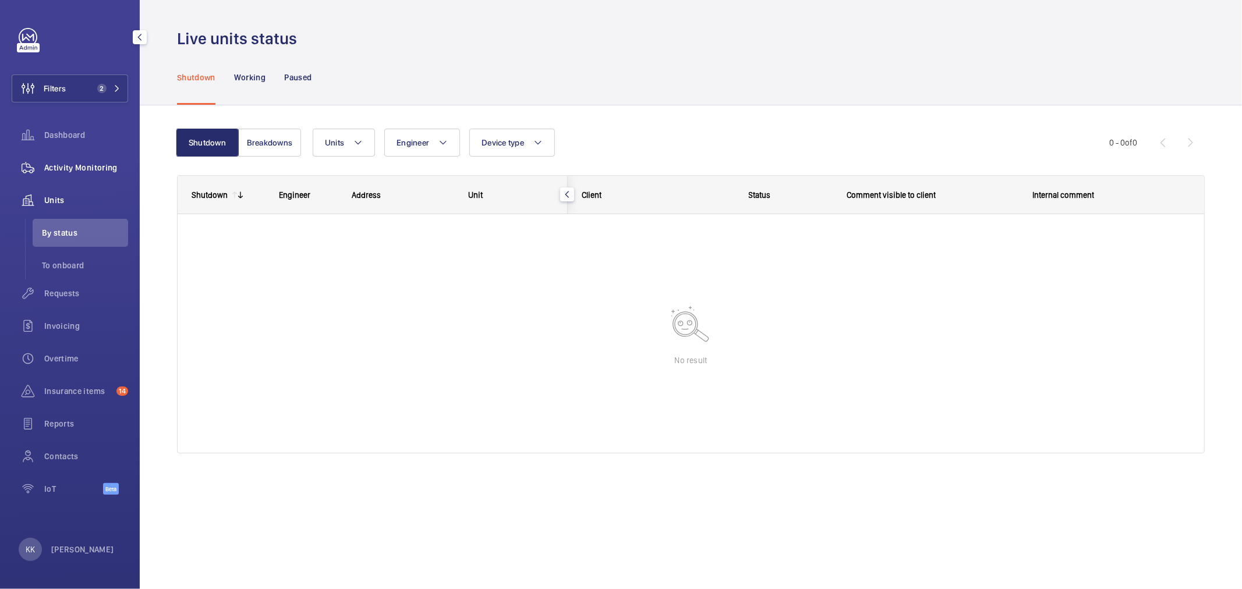
click at [97, 168] on span "Activity Monitoring" at bounding box center [86, 168] width 84 height 12
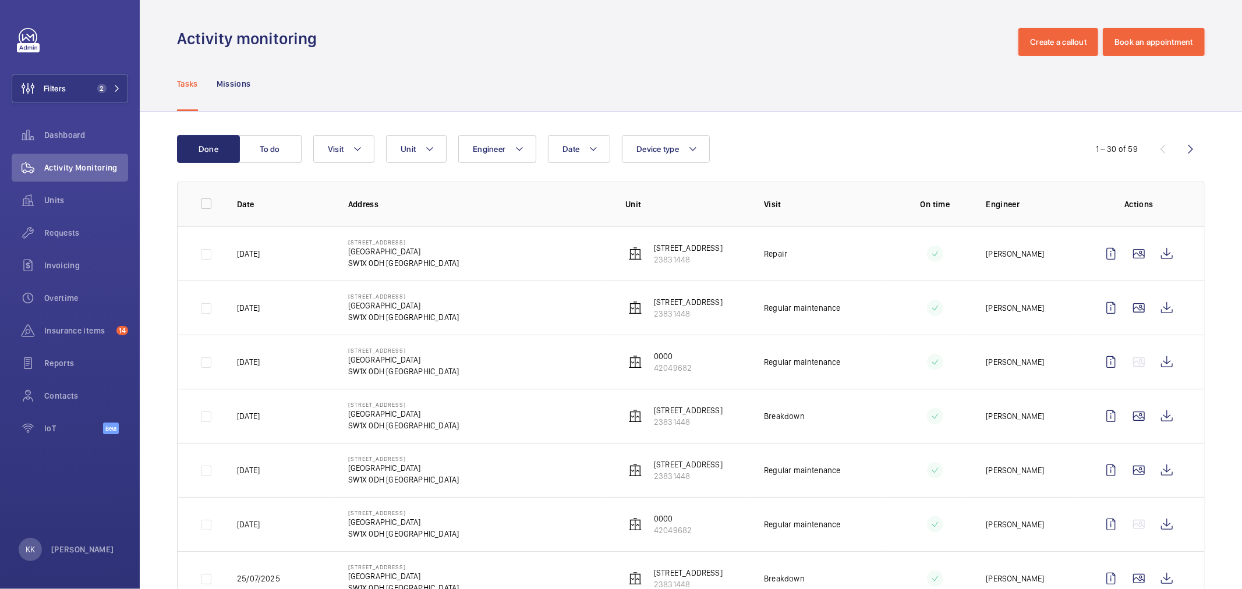
click at [920, 101] on div "Tasks Missions" at bounding box center [690, 83] width 1027 height 55
click at [1154, 258] on wm-front-icon-button at bounding box center [1166, 254] width 28 height 28
click at [77, 94] on button "Filters 2" at bounding box center [70, 89] width 116 height 28
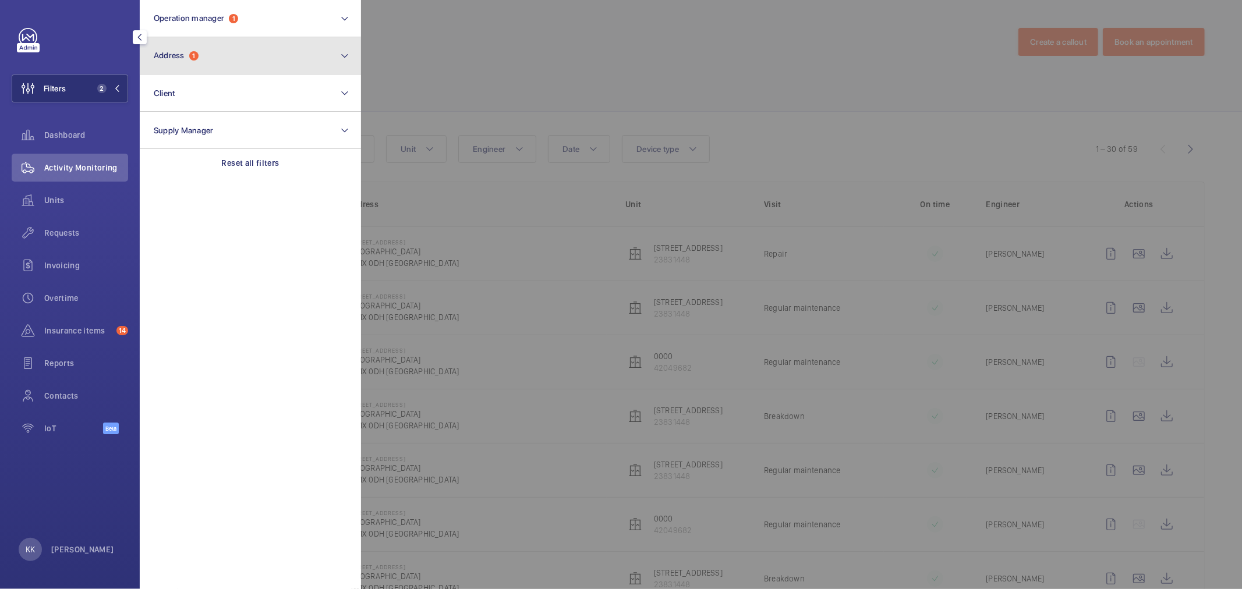
click at [228, 50] on button "Address 1" at bounding box center [250, 55] width 221 height 37
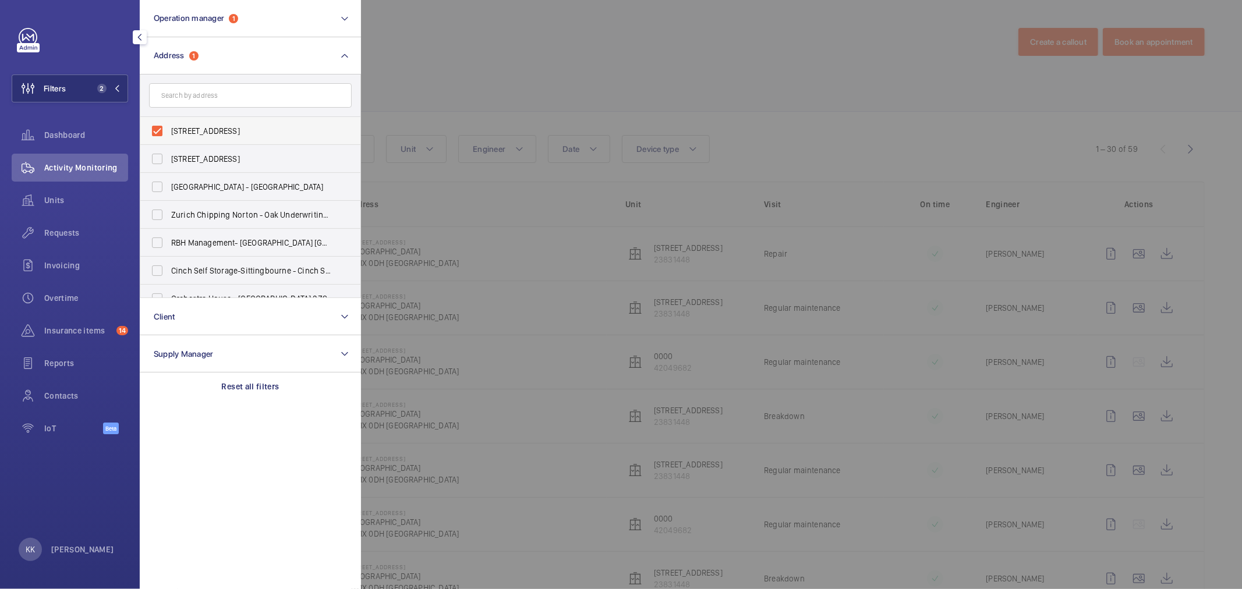
click at [219, 141] on label "[STREET_ADDRESS]" at bounding box center [241, 131] width 203 height 28
click at [169, 141] on input "[STREET_ADDRESS]" at bounding box center [157, 130] width 23 height 23
checkbox input "false"
click at [550, 65] on div at bounding box center [982, 294] width 1242 height 589
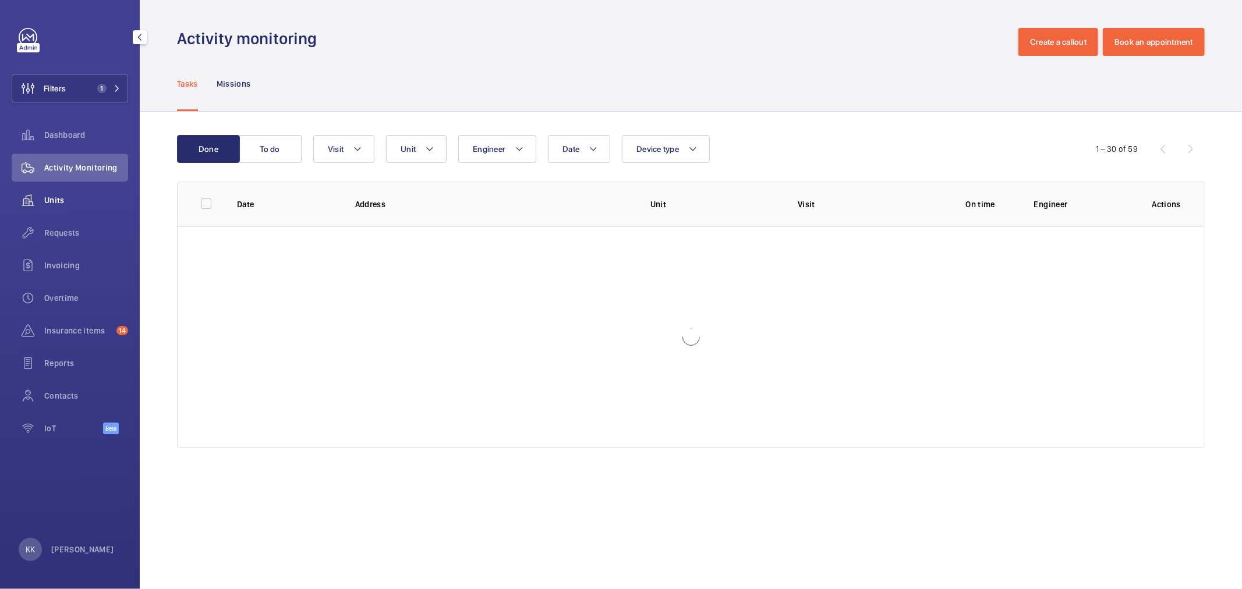
click at [50, 196] on span "Units" at bounding box center [86, 200] width 84 height 12
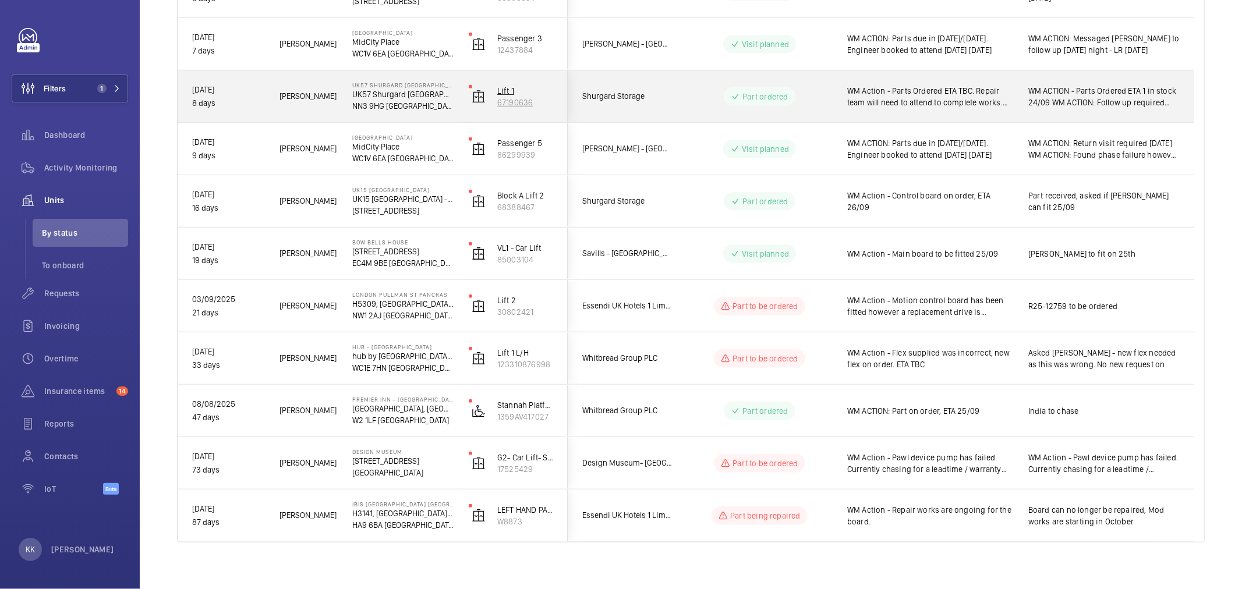
scroll to position [625, 0]
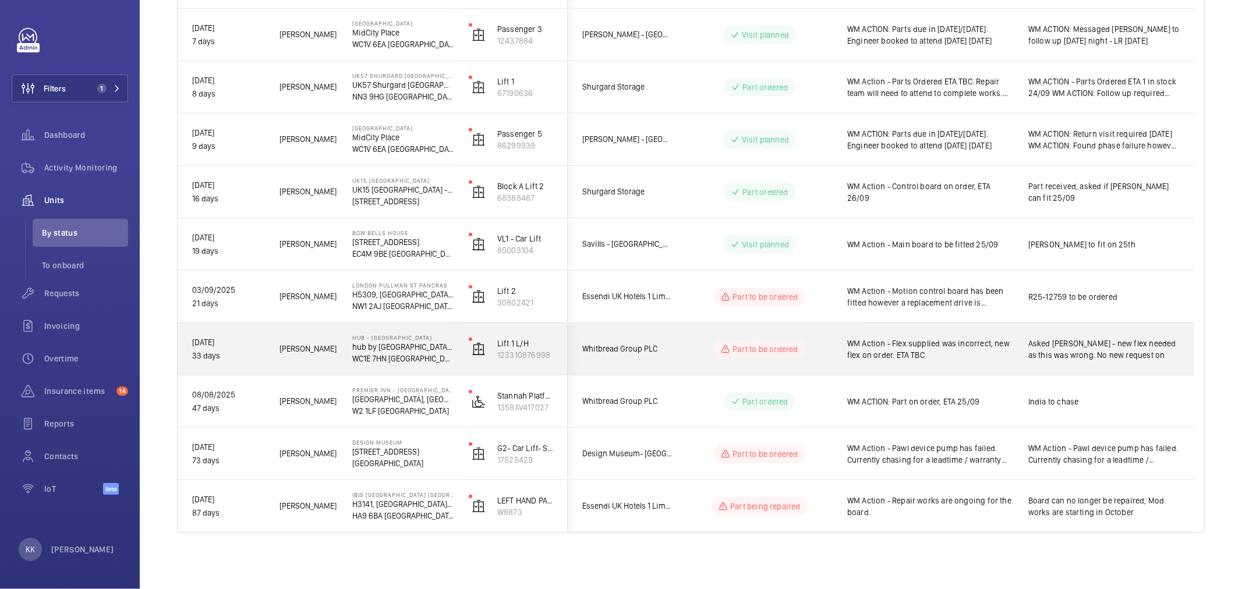
click at [898, 359] on span "WM Action - Flex supplied was incorrect, new flex on order. ETA TBC" at bounding box center [930, 349] width 166 height 23
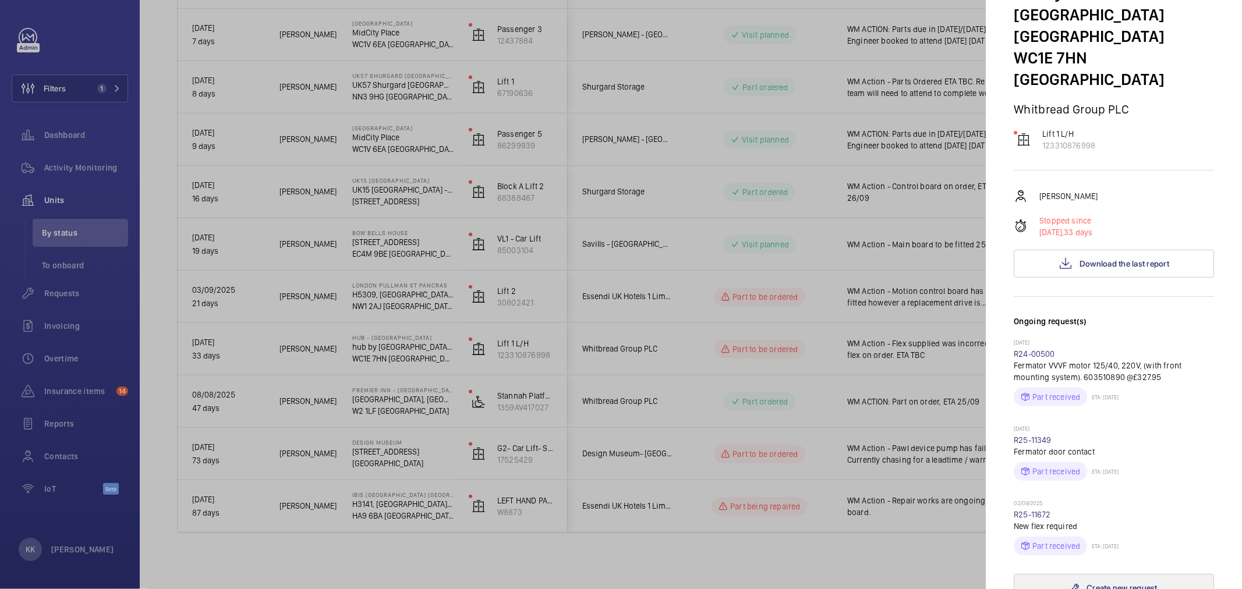
scroll to position [194, 0]
